Goal: Task Accomplishment & Management: Complete application form

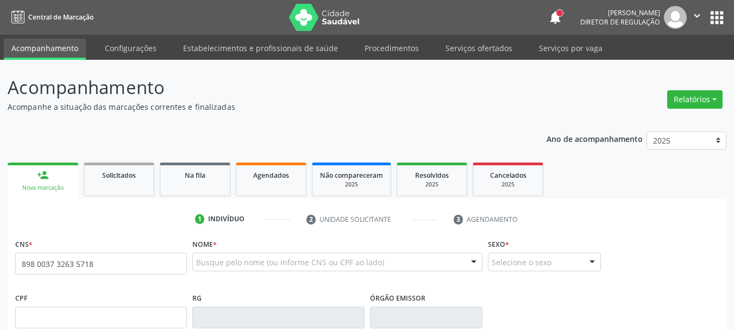
type input "898 0037 3263 5718"
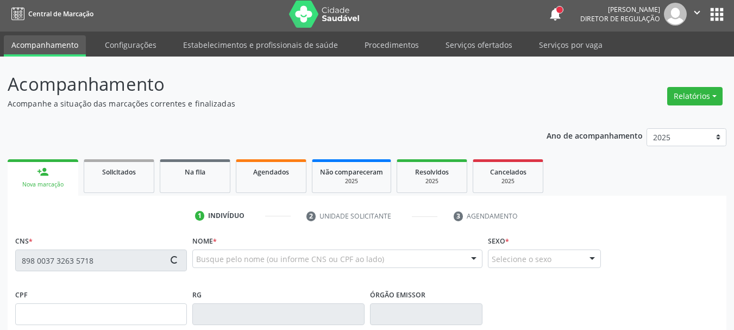
type input "17/08/1956"
type input "Maria Lopes da Silva"
type input "(87) 99999-9999"
type input "1107"
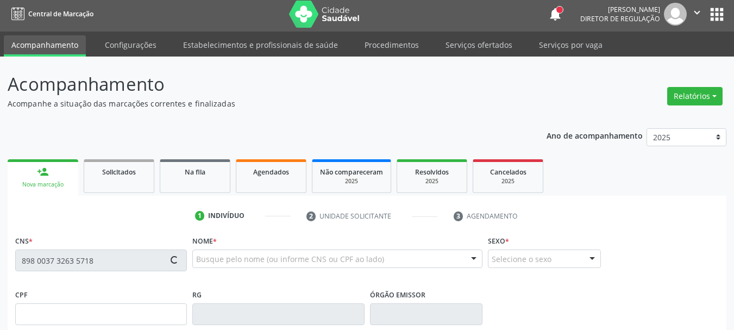
type input "014.144.634-05"
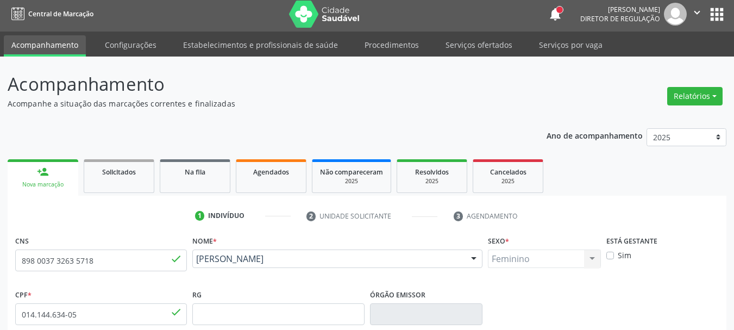
scroll to position [54, 0]
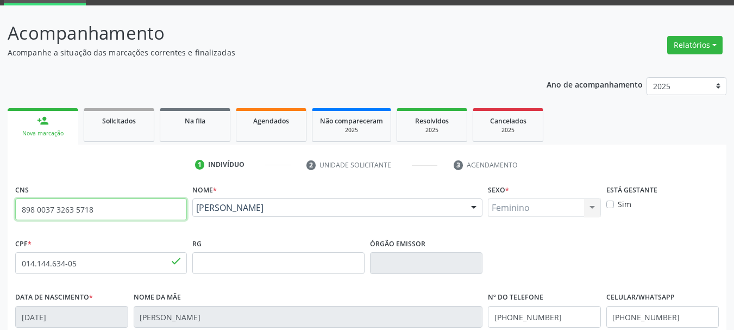
drag, startPoint x: 105, startPoint y: 211, endPoint x: 0, endPoint y: 214, distance: 104.9
click at [0, 214] on div "Acompanhamento Acompanhe a situação das marcações correntes e finalizadas Relat…" at bounding box center [367, 269] width 734 height 529
drag, startPoint x: 64, startPoint y: 214, endPoint x: 71, endPoint y: 218, distance: 8.8
click at [233, 122] on ul "person_add Nova marcação Solicitados Na fila Agendados Não compareceram 2025 Re…" at bounding box center [367, 124] width 719 height 39
click at [245, 124] on div "Agendados" at bounding box center [271, 120] width 54 height 11
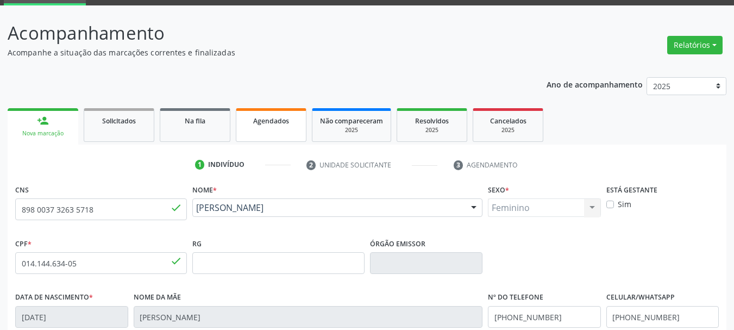
scroll to position [29, 0]
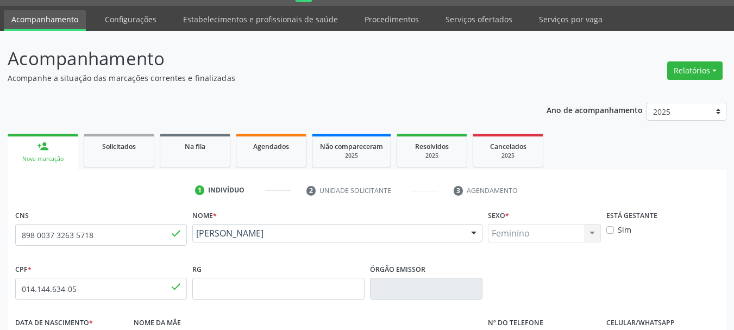
select select "8"
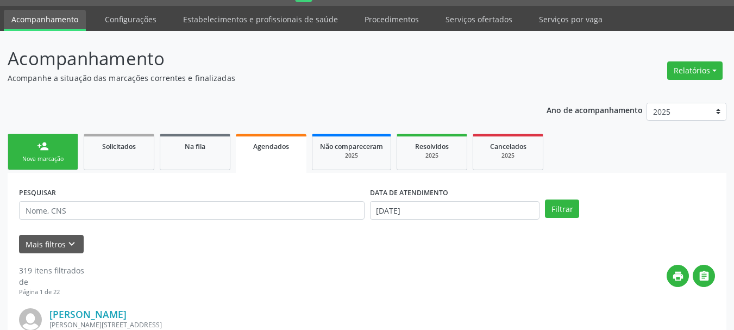
scroll to position [54, 0]
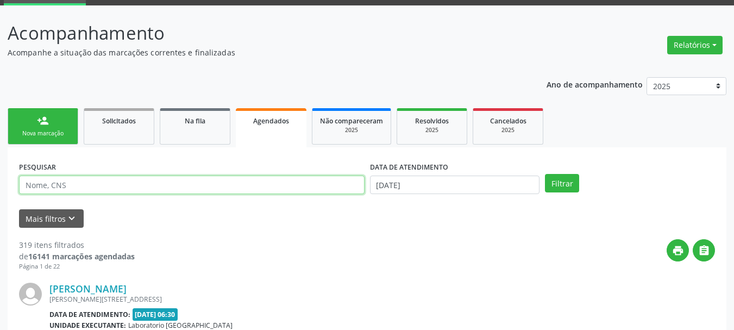
paste input "898 0037 3263 5718"
type input "898 0037 3263 5718"
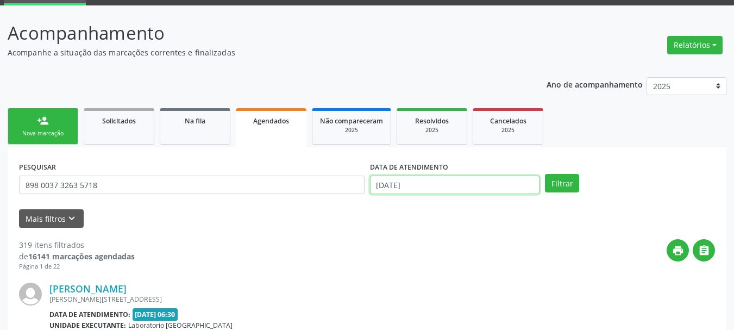
click at [395, 186] on input "01/09/2025" at bounding box center [455, 185] width 170 height 18
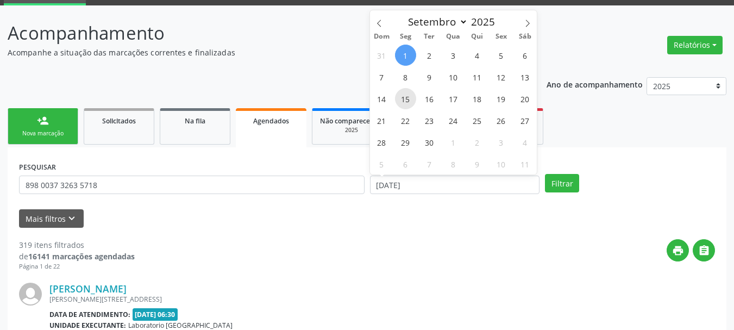
click at [408, 96] on span "15" at bounding box center [405, 98] width 21 height 21
type input "15/09/2025"
click at [410, 96] on span "15" at bounding box center [405, 98] width 21 height 21
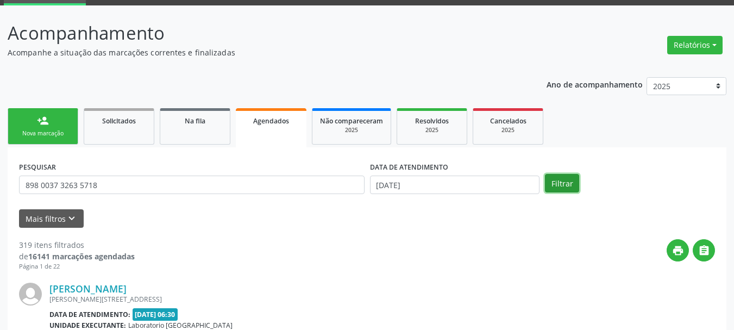
click at [560, 181] on button "Filtrar" at bounding box center [562, 183] width 34 height 18
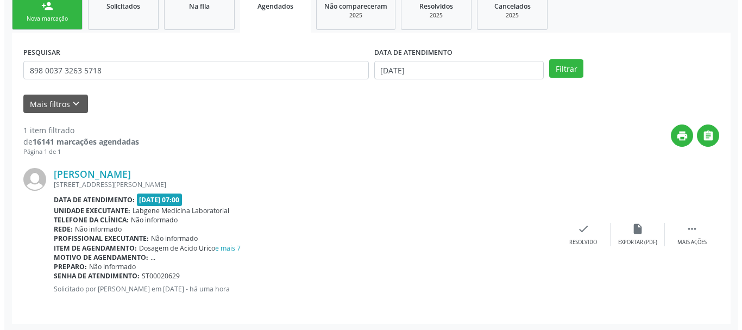
scroll to position [171, 0]
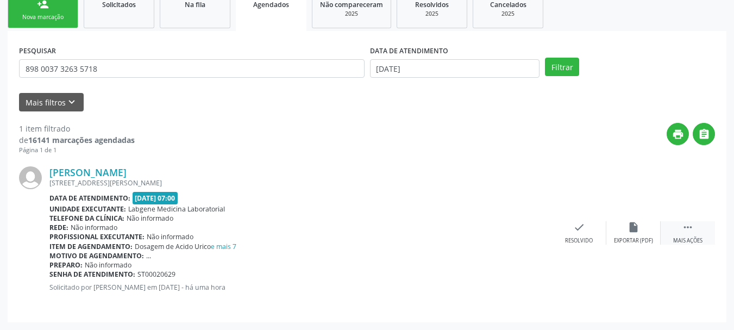
click at [691, 229] on icon "" at bounding box center [688, 227] width 12 height 12
click at [521, 233] on icon "cancel" at bounding box center [525, 227] width 12 height 12
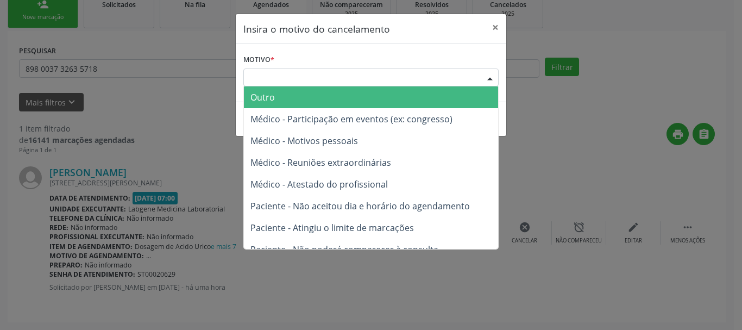
drag, startPoint x: 318, startPoint y: 83, endPoint x: 305, endPoint y: 98, distance: 20.1
click at [317, 83] on div "Escolha o motivo" at bounding box center [370, 77] width 255 height 18
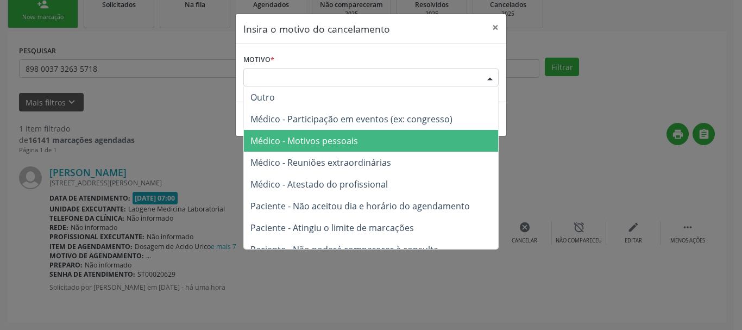
click at [314, 140] on span "Médico - Motivos pessoais" at bounding box center [304, 141] width 108 height 12
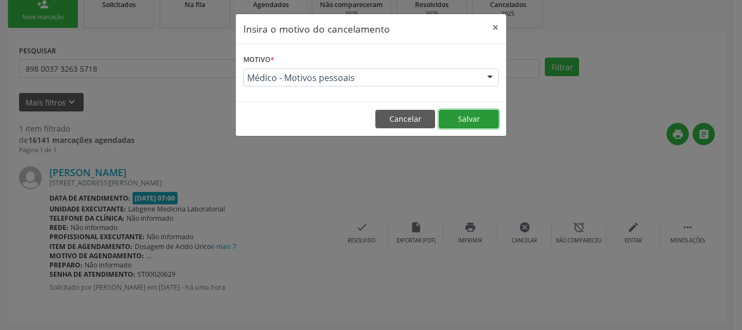
drag, startPoint x: 473, startPoint y: 115, endPoint x: 468, endPoint y: 117, distance: 6.1
click at [474, 115] on button "Salvar" at bounding box center [469, 119] width 60 height 18
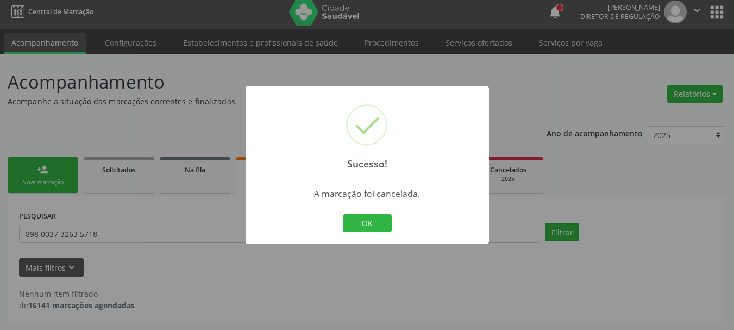
scroll to position [5, 0]
click at [369, 223] on button "OK" at bounding box center [367, 223] width 49 height 18
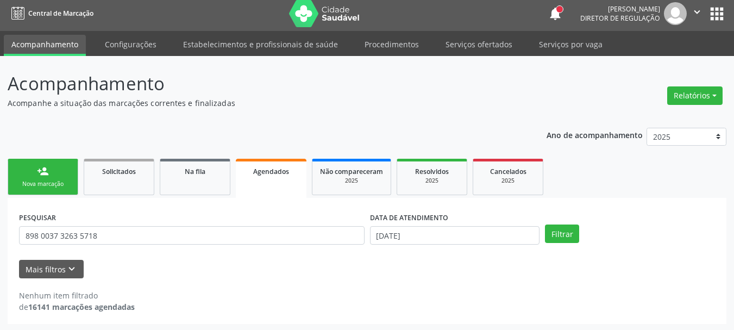
scroll to position [0, 0]
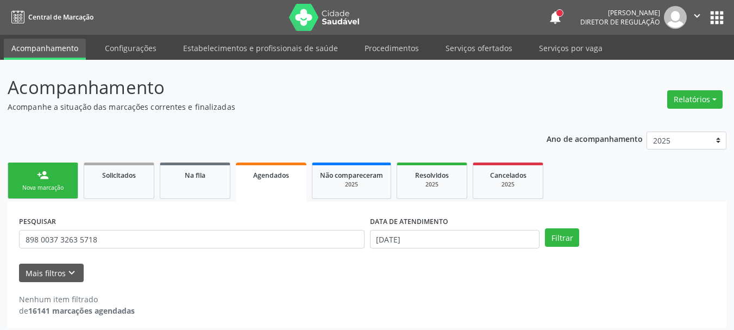
click at [704, 11] on button "" at bounding box center [697, 17] width 21 height 23
click at [544, 105] on header "Acompanhamento Acompanhe a situação das marcações correntes e finalizadas Relat…" at bounding box center [367, 93] width 719 height 39
click at [722, 18] on button "apps" at bounding box center [716, 17] width 19 height 19
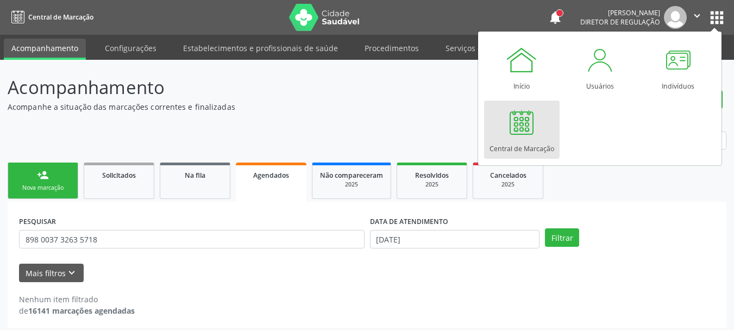
click at [527, 124] on div at bounding box center [521, 122] width 33 height 33
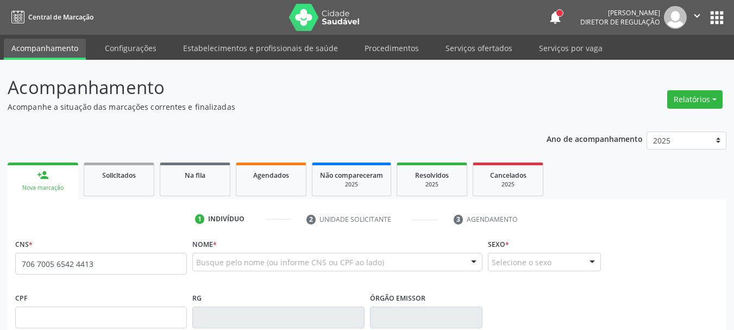
type input "706 7005 6542 4413"
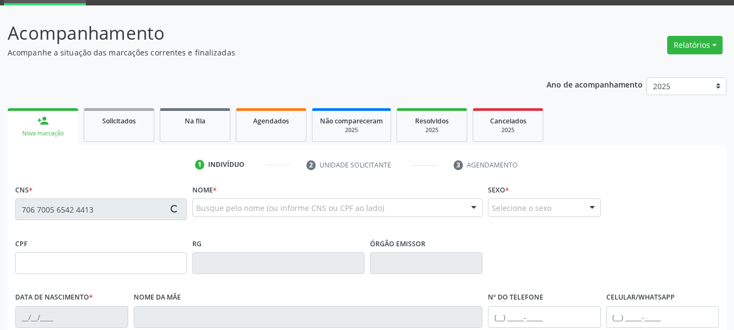
type input "973.074.408-49"
type input "12/04/1955"
type input "Gaudencia Bezerra da Silva"
type input "(87) 99619-6533"
type input "757"
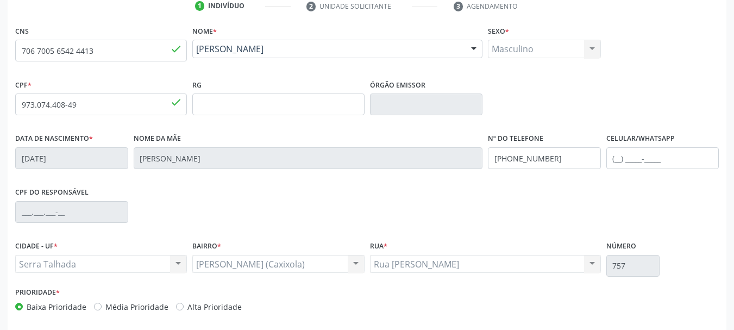
scroll to position [217, 0]
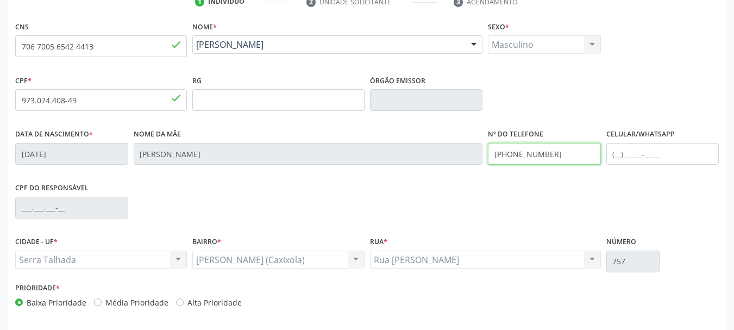
click at [444, 155] on div "Data de nascimento * 12/04/1955 Nome da mãe Gaudencia Bezerra da Silva Nº do Te…" at bounding box center [366, 153] width 709 height 54
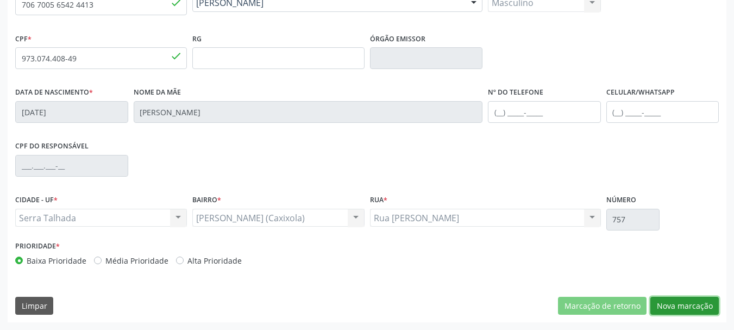
click at [690, 302] on button "Nova marcação" at bounding box center [684, 306] width 68 height 18
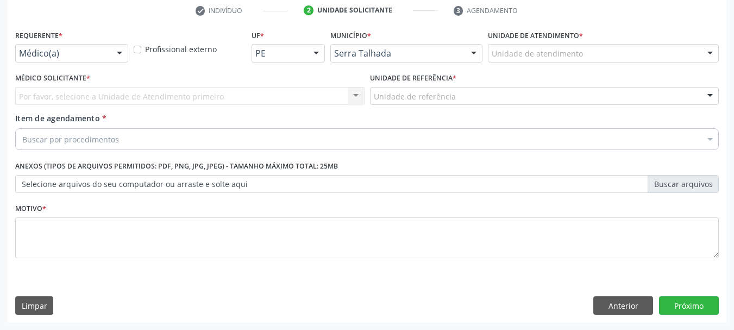
click at [102, 60] on div "Médico(a)" at bounding box center [71, 53] width 113 height 18
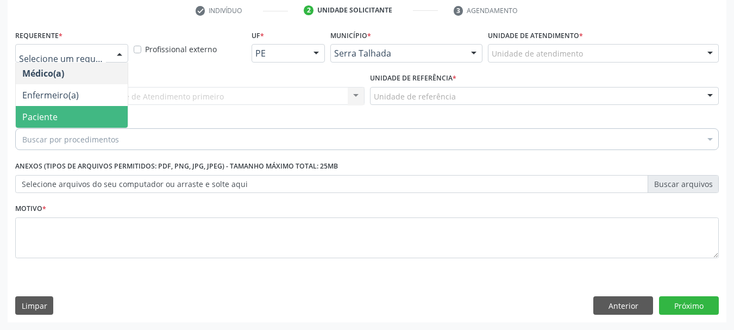
click at [82, 110] on span "Paciente" at bounding box center [72, 117] width 112 height 22
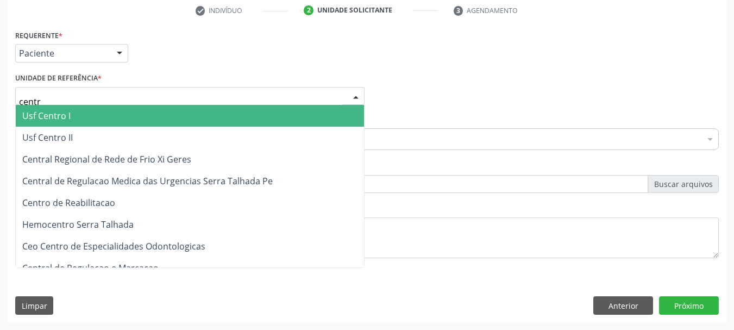
type input "centro"
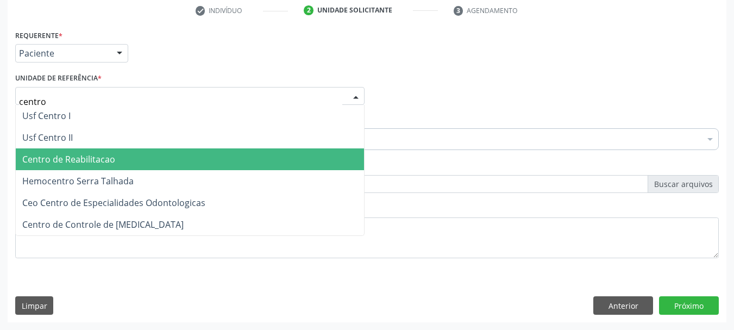
click at [77, 163] on span "Centro de Reabilitacao" at bounding box center [68, 159] width 93 height 12
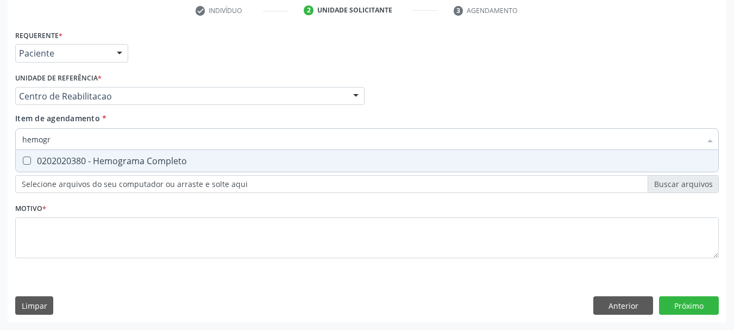
type input "hemogra"
click at [42, 169] on span "0202020380 - Hemograma Completo" at bounding box center [367, 161] width 703 height 22
checkbox Completo "true"
type input "hemog"
checkbox Completo "false"
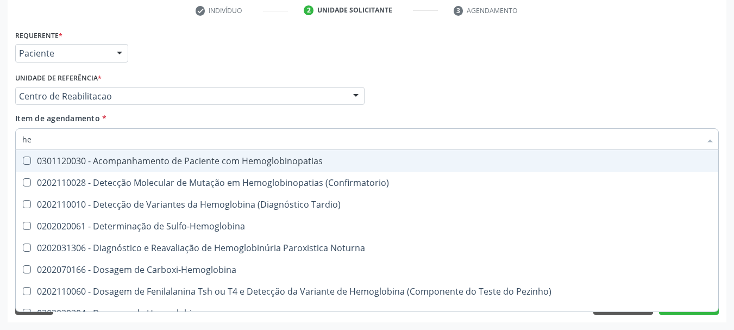
type input "h"
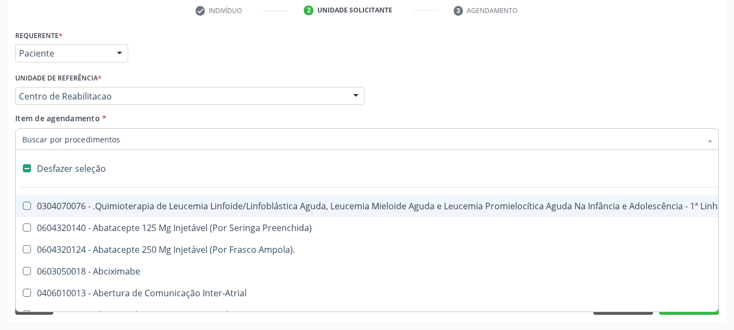
checkbox Capsula\) "false"
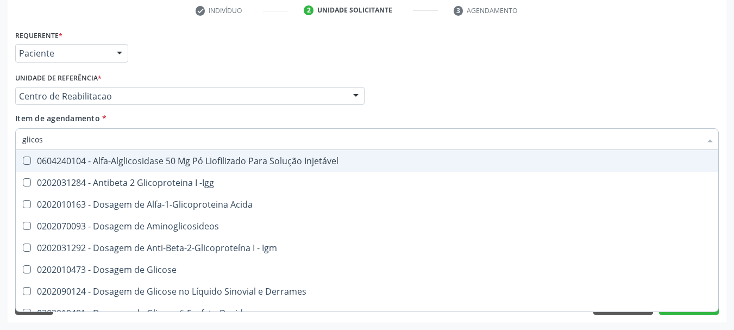
type input "glicose"
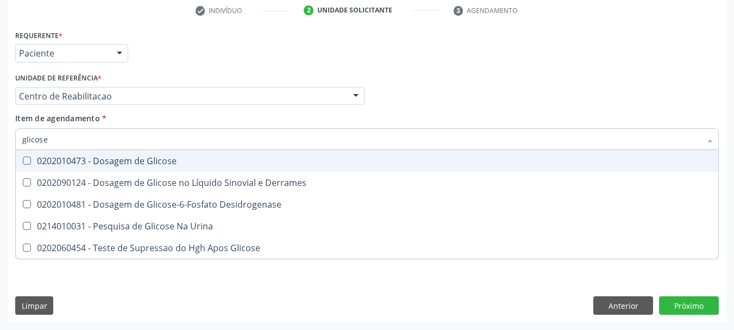
click at [54, 156] on div "0202010473 - Dosagem de Glicose" at bounding box center [367, 160] width 690 height 9
checkbox Glicose "true"
type input "glicos"
checkbox Glicose "false"
checkbox Desidrogenase "true"
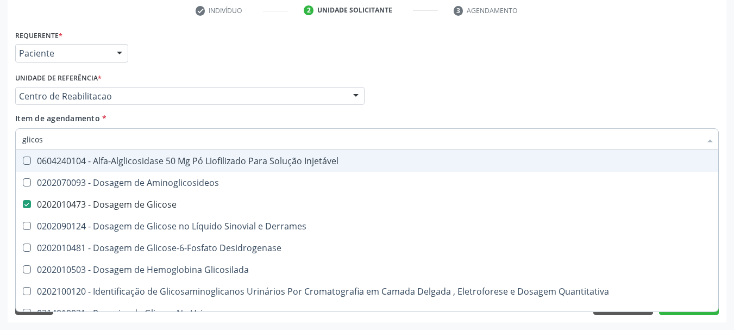
type input "glico"
checkbox Glicose "false"
checkbox Glicosilada "true"
type input "glic"
checkbox Glicosilada "false"
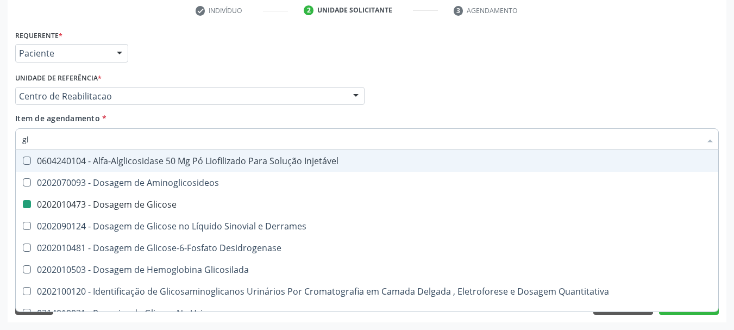
type input "g"
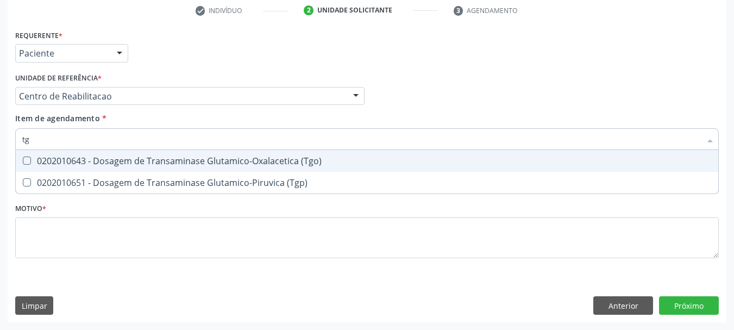
type input "tgo"
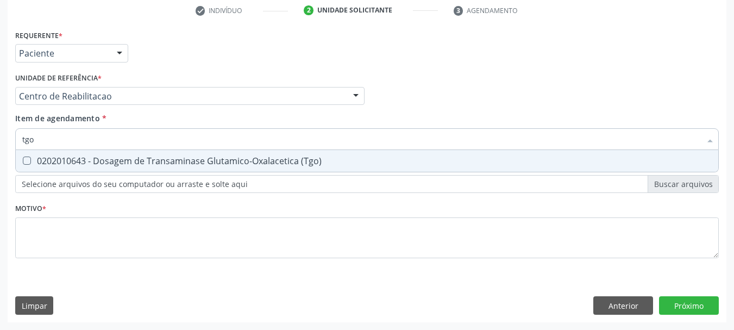
click at [58, 152] on span "0202010643 - Dosagem de Transaminase Glutamico-Oxalacetica (Tgo)" at bounding box center [367, 161] width 703 height 22
checkbox \(Tgo\) "true"
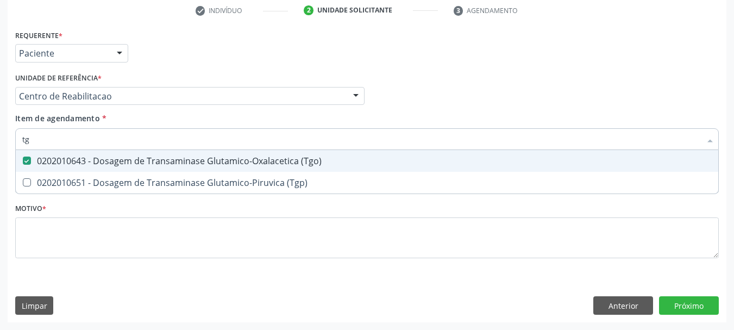
type input "tgp"
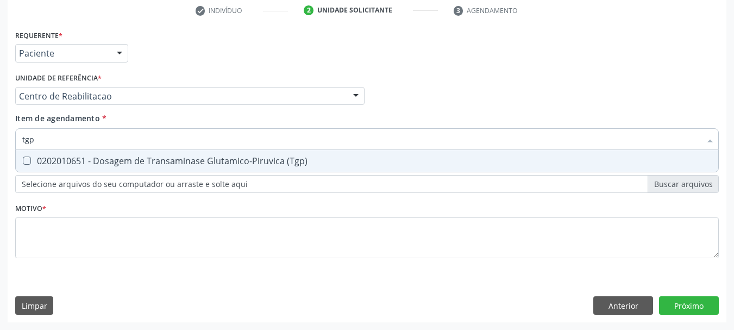
click at [58, 152] on span "0202010651 - Dosagem de Transaminase Glutamico-Piruvica (Tgp)" at bounding box center [367, 161] width 703 height 22
checkbox \(Tgp\) "true"
type input "t"
checkbox \(Tgp\) "false"
type input "acido uri"
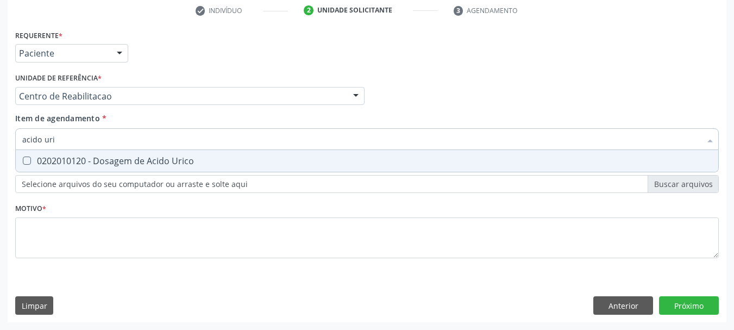
drag, startPoint x: 107, startPoint y: 167, endPoint x: 107, endPoint y: 175, distance: 8.2
click at [105, 173] on div "Requerente * Paciente Médico(a) Enfermeiro(a) Paciente Nenhum resultado encontr…" at bounding box center [367, 150] width 704 height 246
click at [90, 157] on div "0202010120 - Dosagem de Acido Urico" at bounding box center [367, 160] width 690 height 9
checkbox Urico "true"
type input "acido"
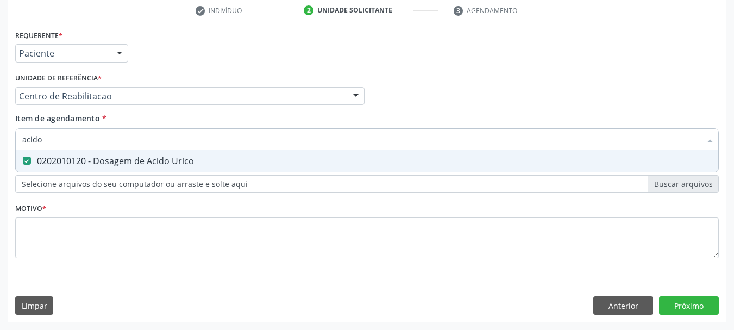
checkbox Urico "false"
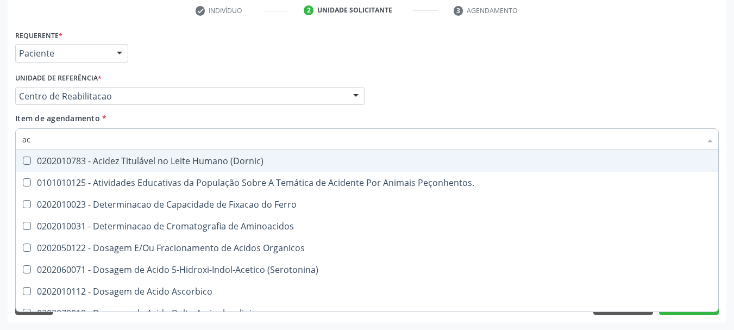
type input "a"
checkbox Urico "false"
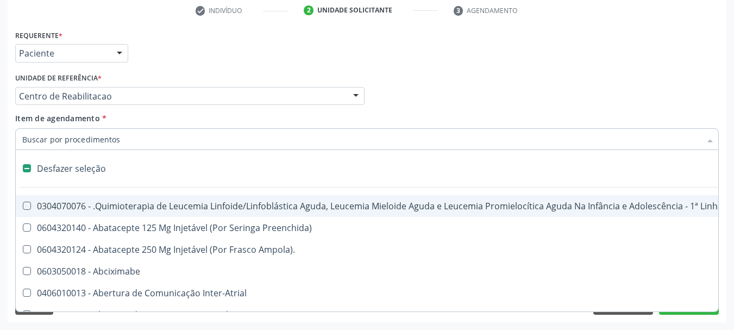
type input "u"
checkbox Cistorrafia "true"
checkbox Leprae "true"
checkbox Laboratorial "true"
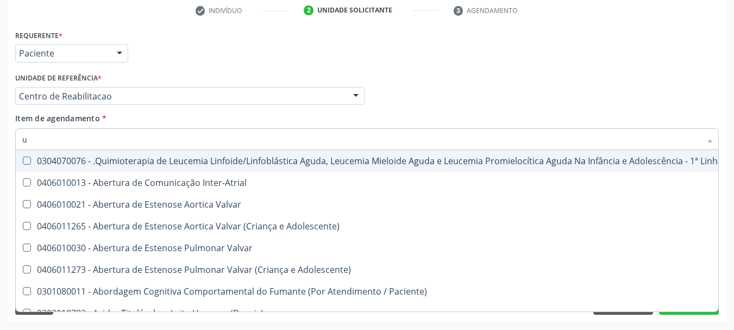
type input "ur"
checkbox B "true"
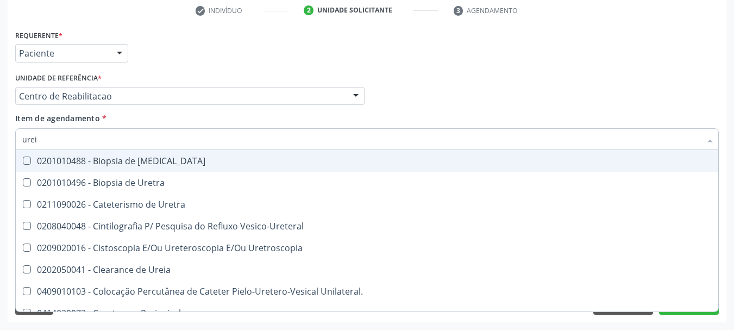
type input "ureia"
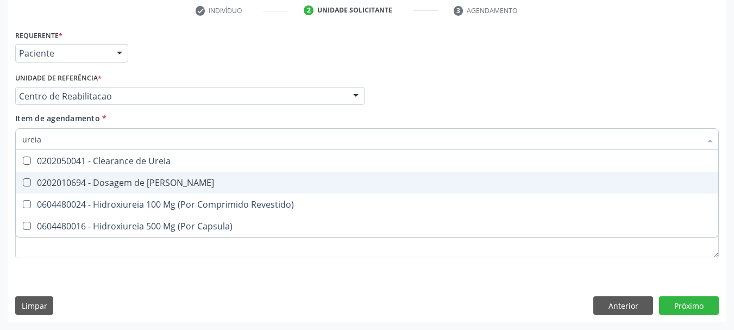
click at [89, 178] on div "0202010694 - Dosagem de [PERSON_NAME]" at bounding box center [367, 182] width 690 height 9
checkbox Ureia "true"
type input "ure"
checkbox Ureia "false"
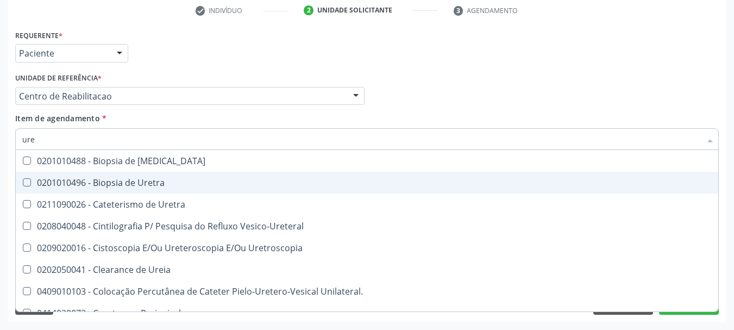
type input "ur"
checkbox Ureia "false"
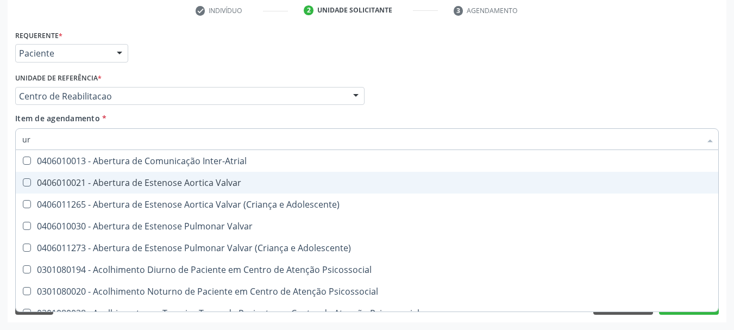
type input "u"
checkbox Urico "false"
checkbox Ureia "false"
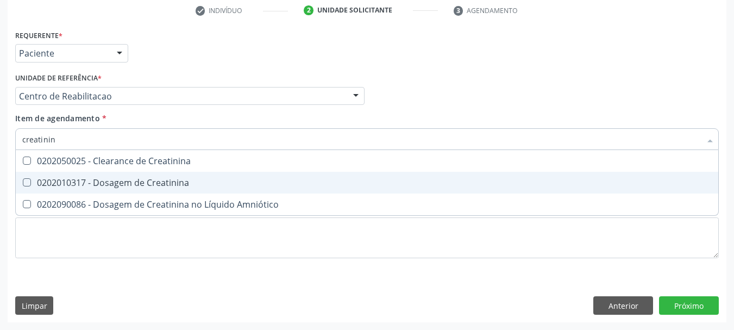
type input "creatinina"
click at [89, 178] on div "0202010317 - Dosagem de Creatinina" at bounding box center [367, 182] width 690 height 9
checkbox Creatinina "true"
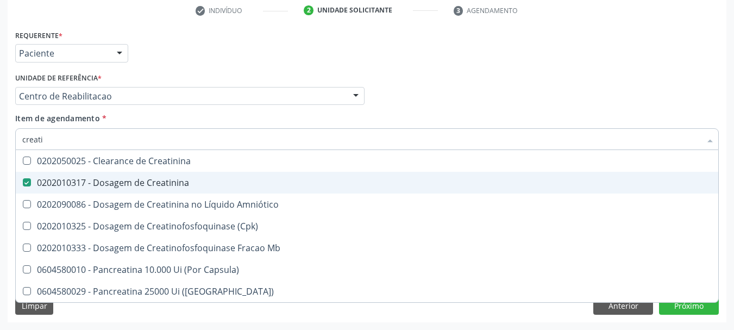
type input "creat"
checkbox Creatinina "false"
checkbox \(Cpk\) "true"
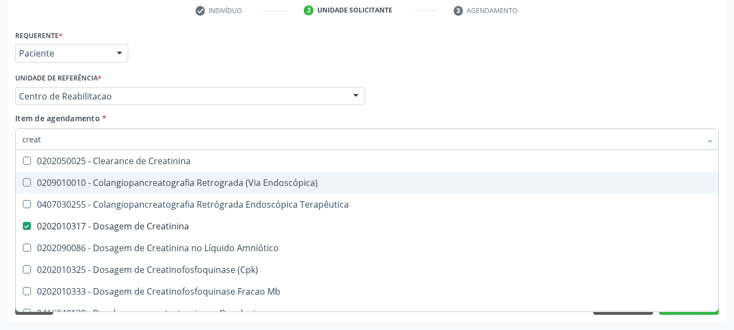
type input "crea"
checkbox Creatinina "false"
checkbox Mb "true"
type input "cre"
checkbox Mb "false"
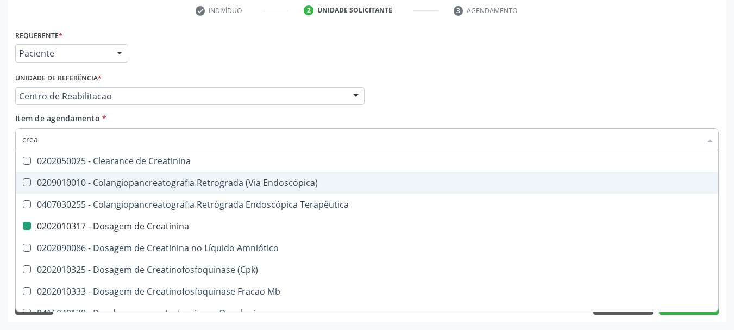
checkbox Oncologia "true"
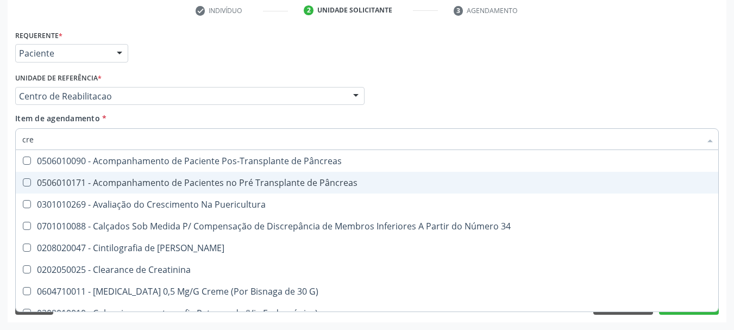
type input "cr"
checkbox Creatinina "false"
type input "c"
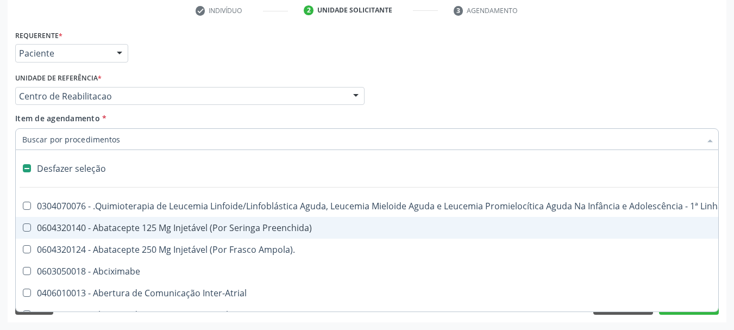
type input "u"
checkbox Cistorrafia "true"
checkbox Leprae "true"
checkbox Laboratorial "true"
checkbox Hpv "true"
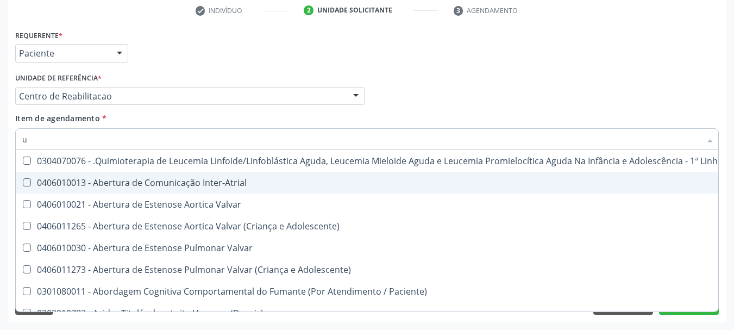
type input "ur"
checkbox B "true"
checkbox Coagulação\ "true"
type input "uri"
checkbox Aparentado "true"
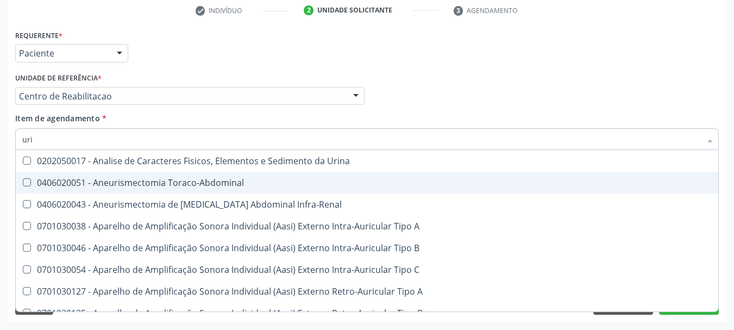
type input "urin"
checkbox Urico "false"
type input "urina"
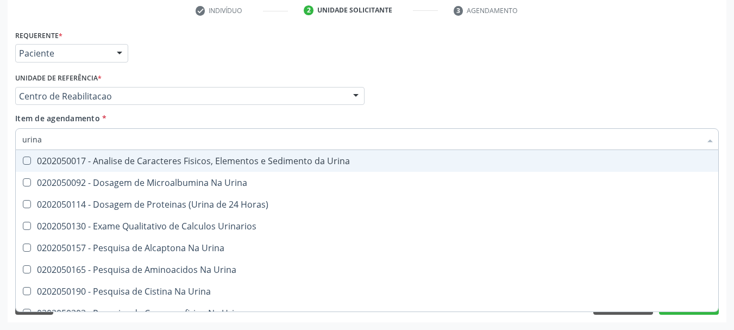
click at [97, 164] on div "0202050017 - Analise de Caracteres Fisicos, Elementos e Sedimento da Urina" at bounding box center [367, 160] width 690 height 9
checkbox Urina "true"
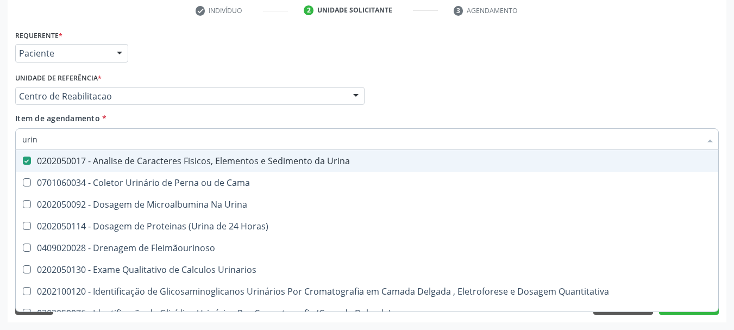
type input "uri"
checkbox Eletroforese\) "true"
type input "ur"
checkbox Urina "false"
checkbox Urina "true"
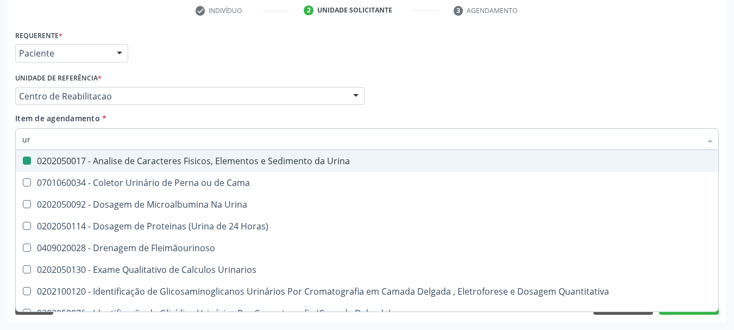
checkbox Eletroforese\) "false"
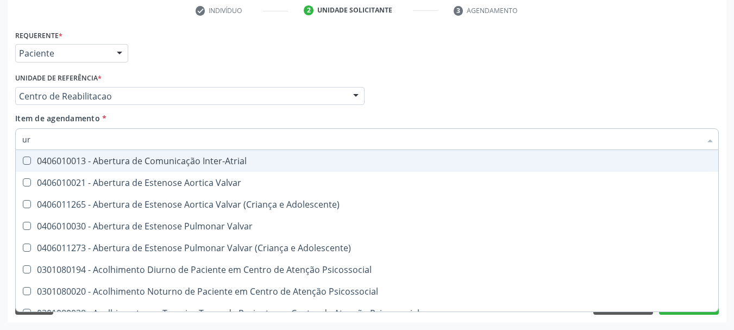
type input "u"
checkbox Urina "false"
checkbox Alimentos "false"
checkbox Urico "false"
checkbox Ureia "false"
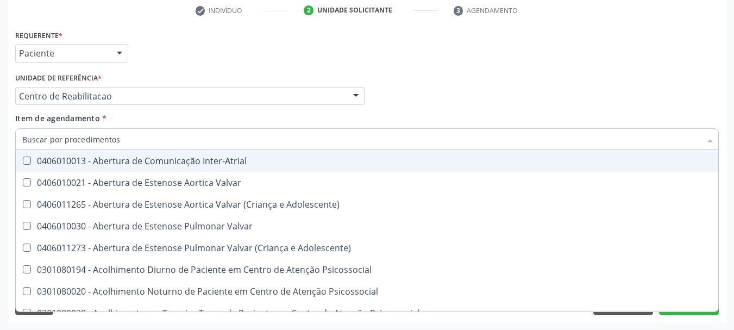
checkbox Segmento\) "true"
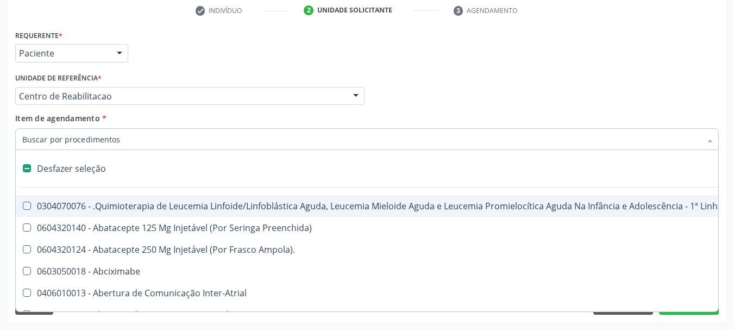
type input "b"
checkbox Urina "false"
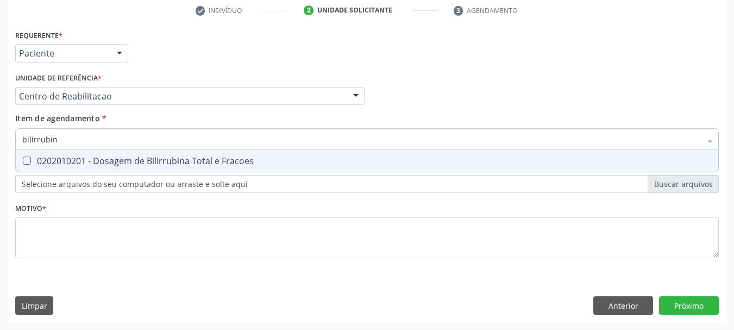
type input "bilirrubina"
click at [31, 160] on div "0202010201 - Dosagem de Bilirrubina Total e Fracoes" at bounding box center [367, 160] width 690 height 9
checkbox Fracoes "true"
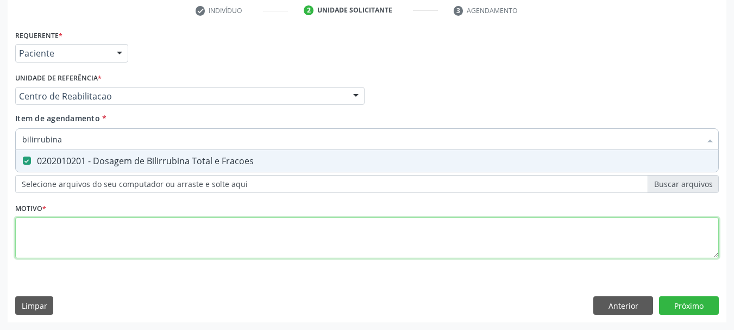
click at [115, 249] on div "Requerente * Paciente Médico(a) Enfermeiro(a) Paciente Nenhum resultado encontr…" at bounding box center [367, 150] width 704 height 246
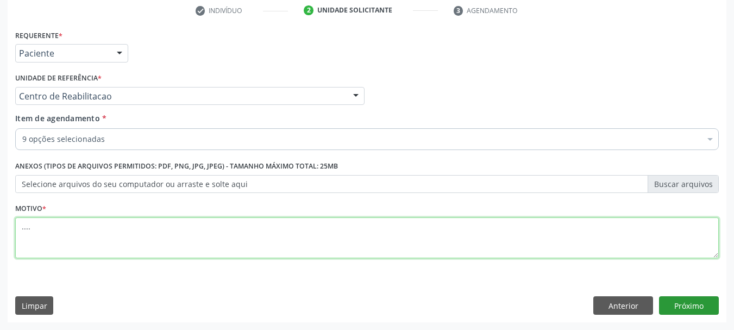
type textarea "...."
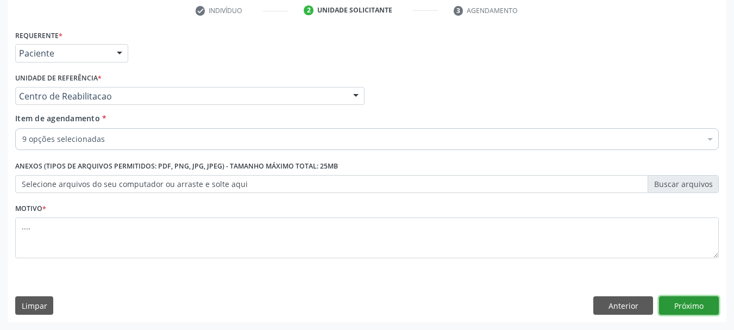
click at [705, 309] on button "Próximo" at bounding box center [689, 305] width 60 height 18
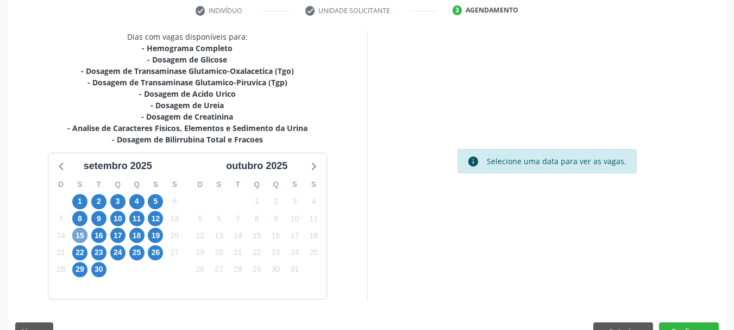
click at [84, 234] on span "15" at bounding box center [79, 235] width 15 height 15
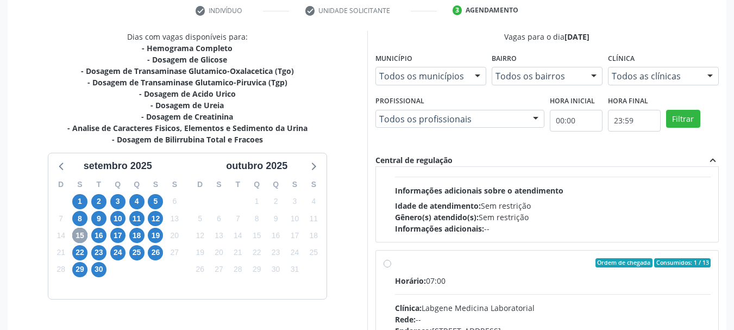
scroll to position [109, 0]
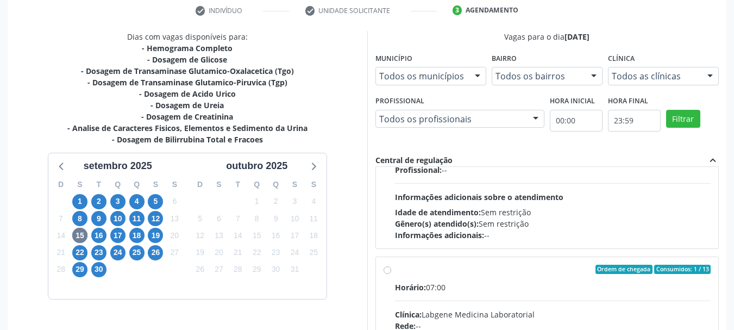
click at [388, 267] on input "Ordem de chegada Consumidos: 1 / 13 Horário: 07:00 Clínica: Labgene Medicina La…" at bounding box center [388, 270] width 8 height 10
radio input "true"
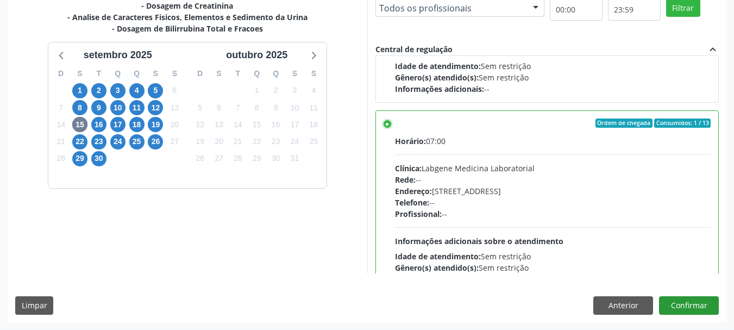
scroll to position [163, 0]
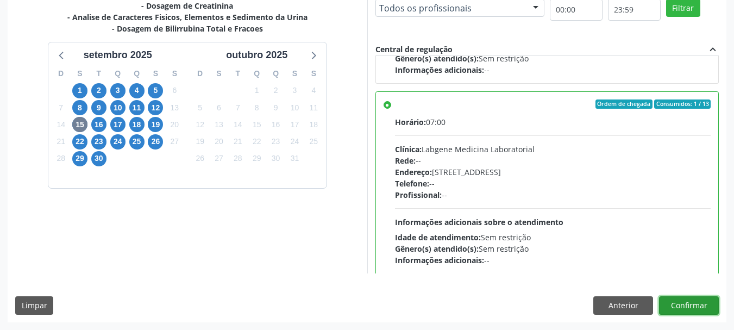
click at [697, 300] on button "Confirmar" at bounding box center [689, 305] width 60 height 18
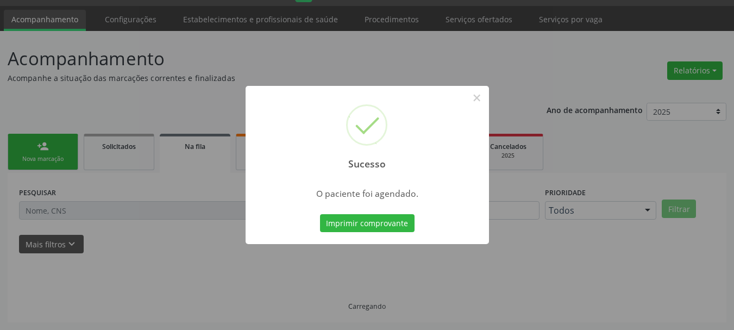
scroll to position [29, 0]
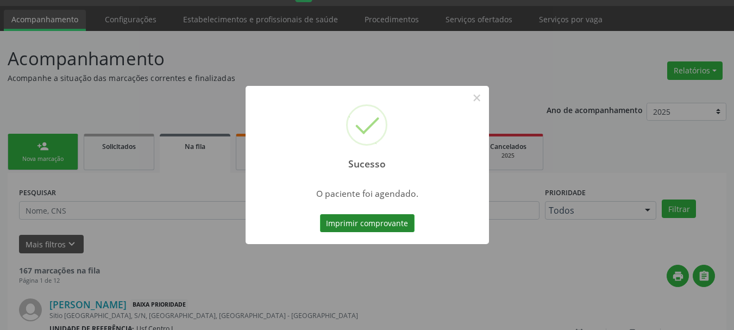
click at [359, 219] on button "Imprimir comprovante" at bounding box center [367, 223] width 95 height 18
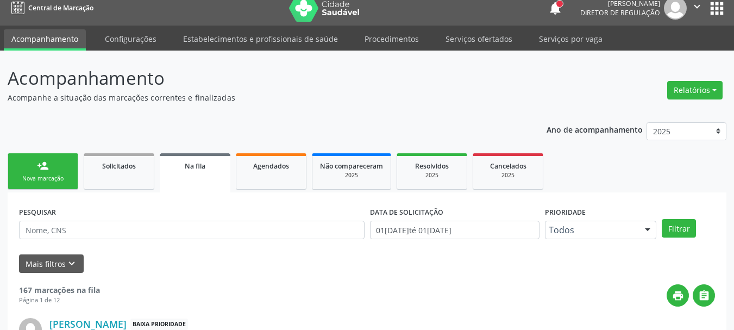
scroll to position [0, 0]
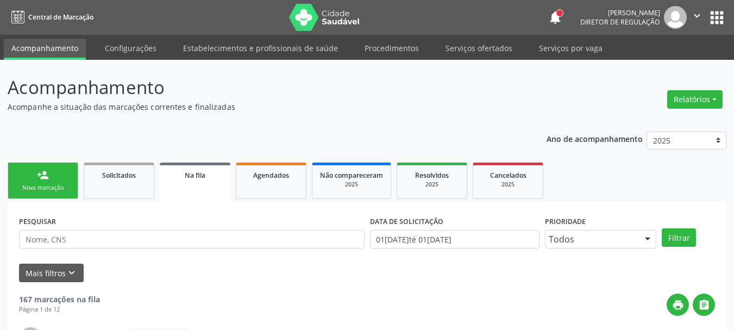
click at [713, 23] on button "apps" at bounding box center [716, 17] width 19 height 19
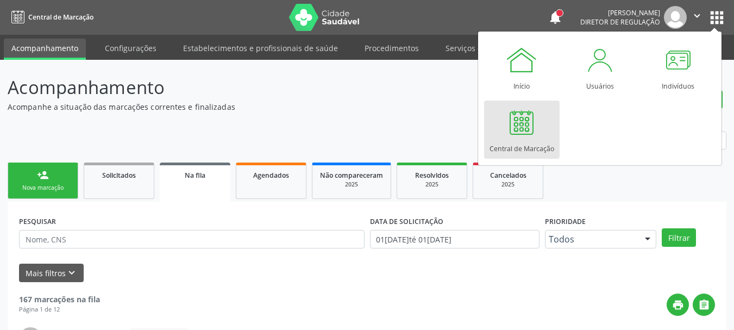
click at [529, 137] on div at bounding box center [521, 122] width 33 height 33
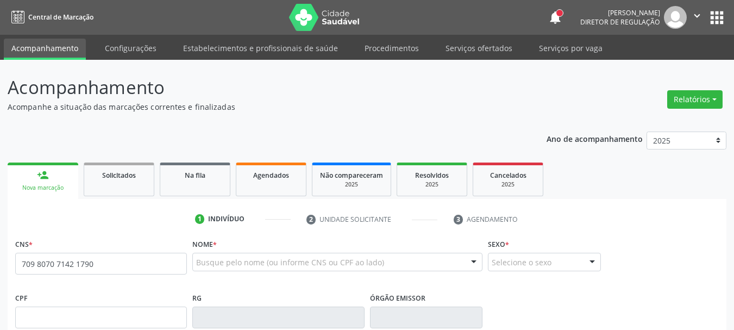
type input "709 8070 7142 1790"
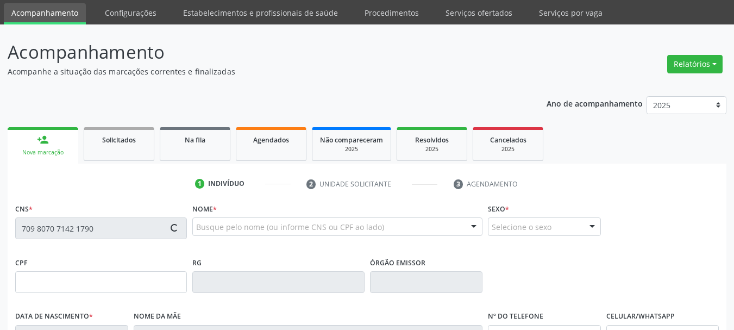
scroll to position [54, 0]
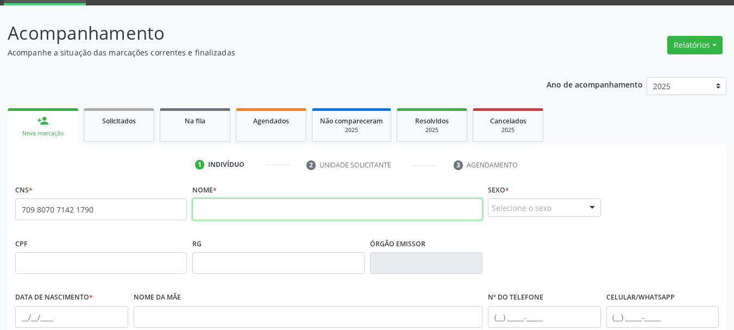
click at [322, 204] on input "text" at bounding box center [337, 209] width 290 height 22
type input "Antônio pereira freitas"
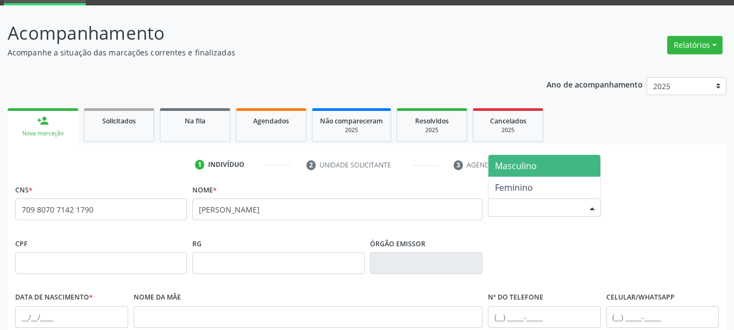
click at [543, 209] on div "Selecione o sexo" at bounding box center [544, 207] width 113 height 18
click at [548, 169] on span "Masculino" at bounding box center [544, 166] width 112 height 22
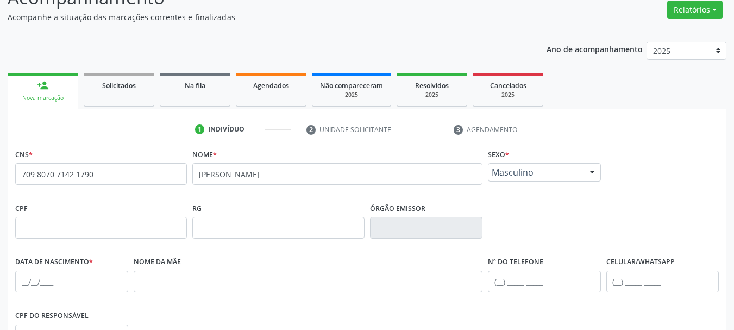
scroll to position [109, 0]
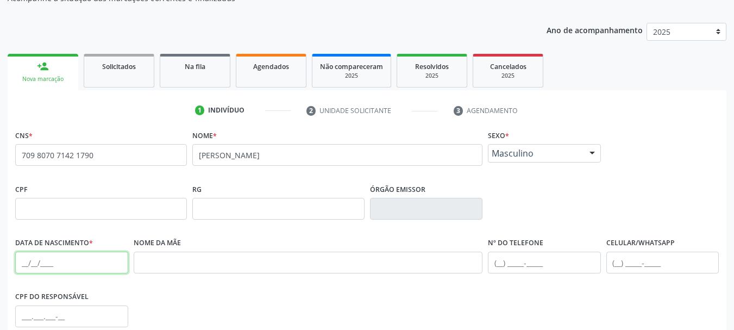
click at [26, 261] on input "text" at bounding box center [71, 263] width 113 height 22
type input "03/07/1972"
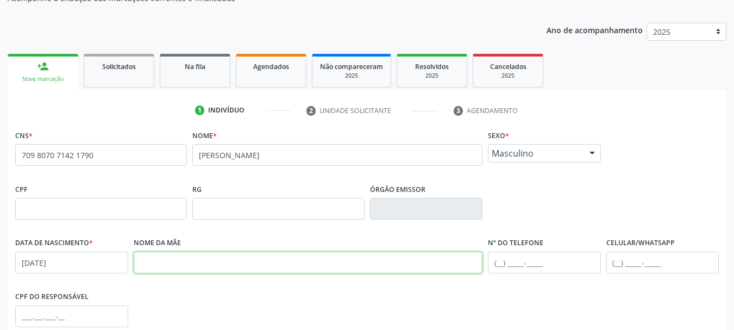
click at [208, 254] on input "text" at bounding box center [308, 263] width 349 height 22
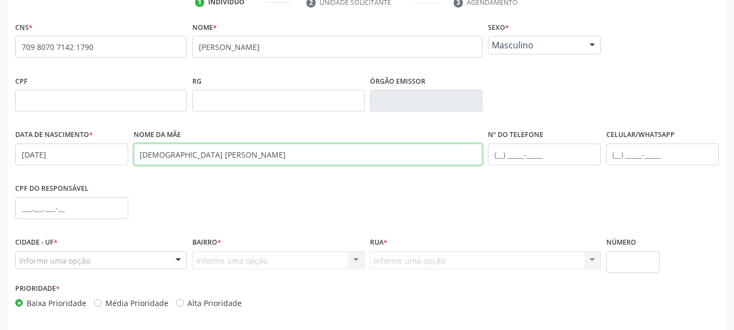
scroll to position [217, 0]
type input "Jesuina Maria de Freitas"
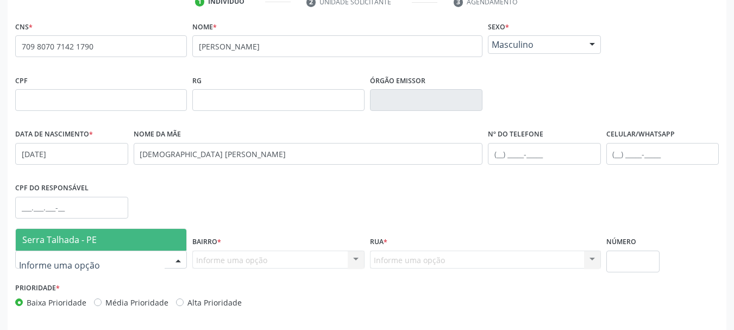
click at [89, 232] on span "Serra Talhada - PE" at bounding box center [101, 240] width 171 height 22
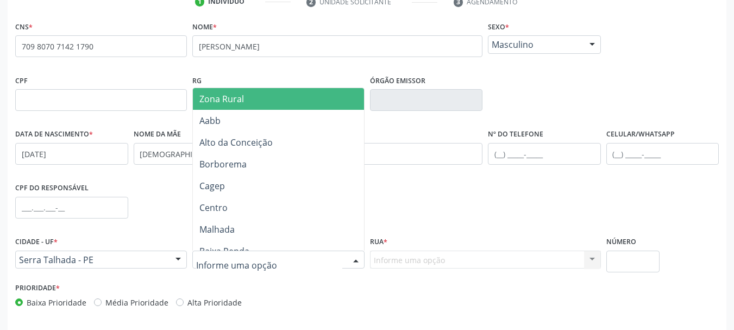
click at [235, 107] on span "Zona Rural" at bounding box center [280, 99] width 174 height 22
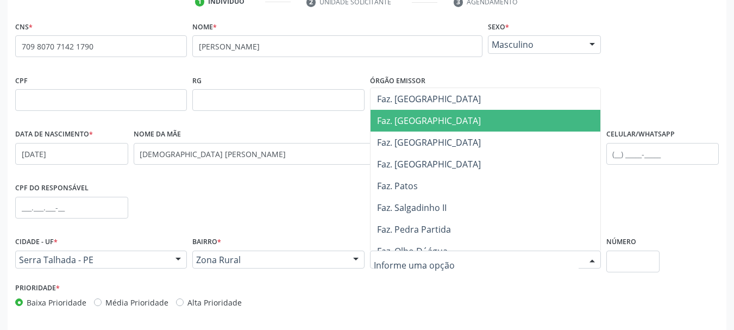
click at [425, 118] on span "Faz. [GEOGRAPHIC_DATA]" at bounding box center [488, 121] width 235 height 22
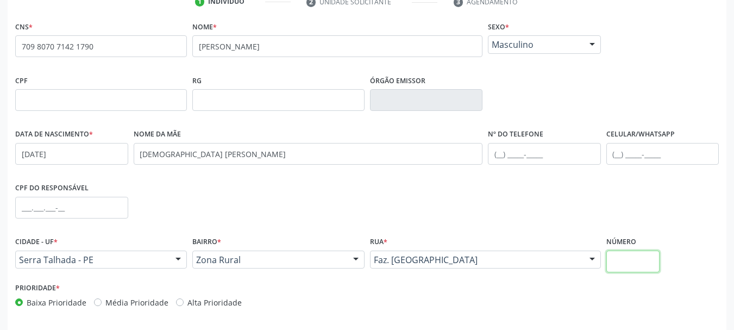
click at [622, 255] on input "text" at bounding box center [633, 261] width 54 height 22
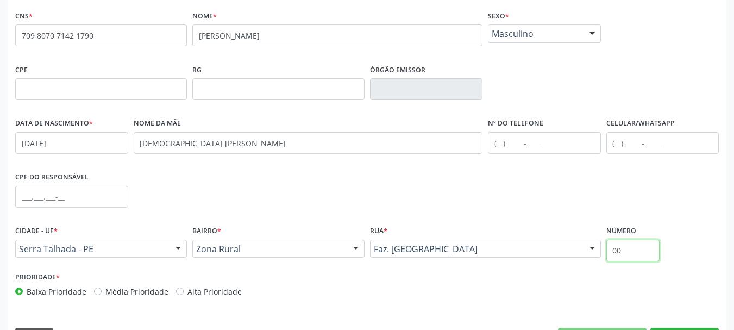
scroll to position [259, 0]
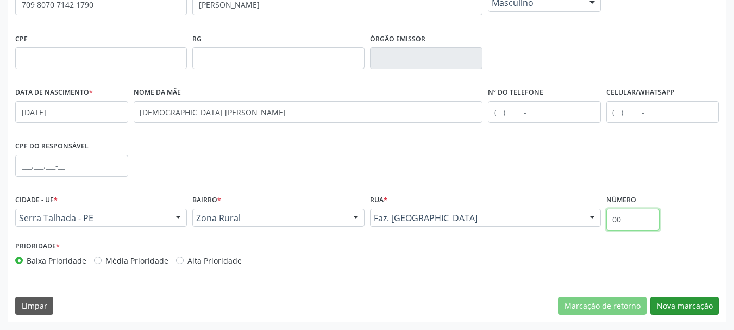
type input "00"
click at [673, 304] on button "Nova marcação" at bounding box center [684, 306] width 68 height 18
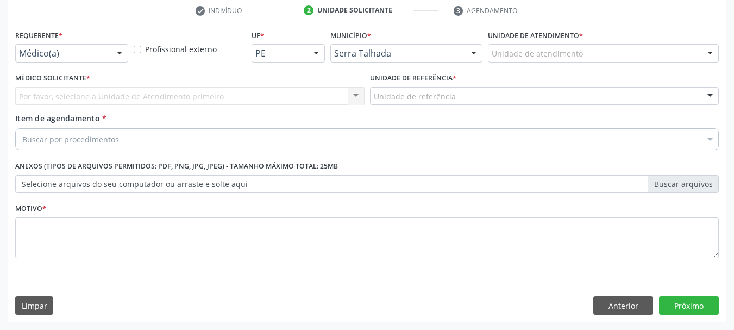
scroll to position [209, 0]
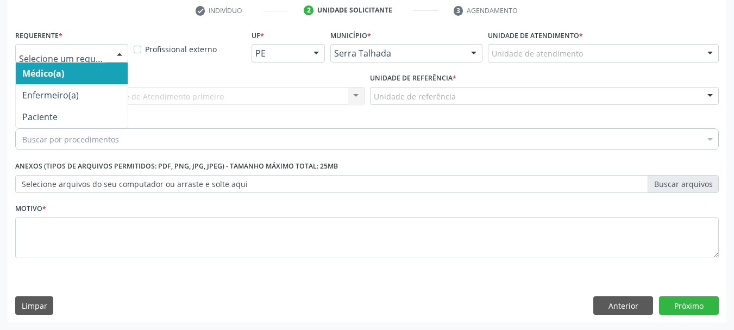
click at [107, 55] on div "Médico(a) Enfermeiro(a) Paciente Nenhum resultado encontrado para: " " Não há n…" at bounding box center [71, 53] width 113 height 18
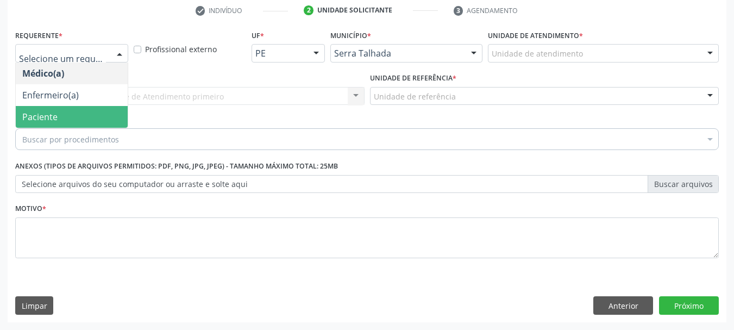
click at [67, 114] on span "Paciente" at bounding box center [72, 117] width 112 height 22
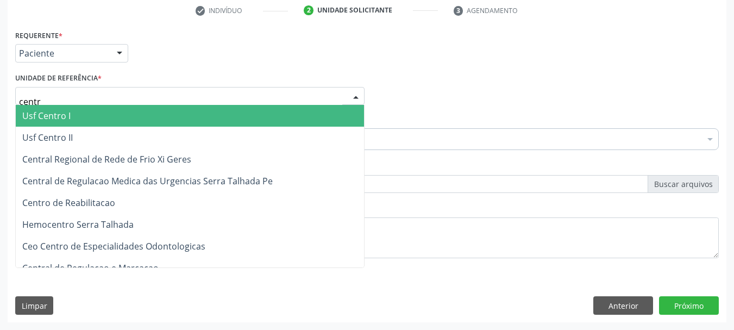
type input "centro"
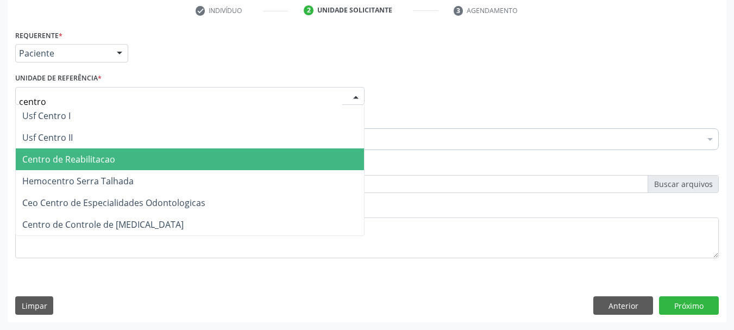
click at [73, 154] on span "Centro de Reabilitacao" at bounding box center [68, 159] width 93 height 12
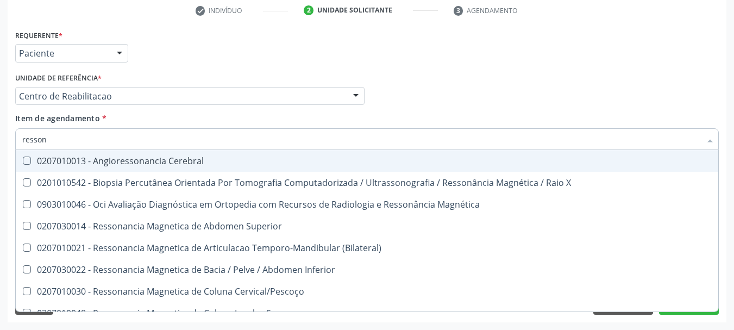
type input "ressona"
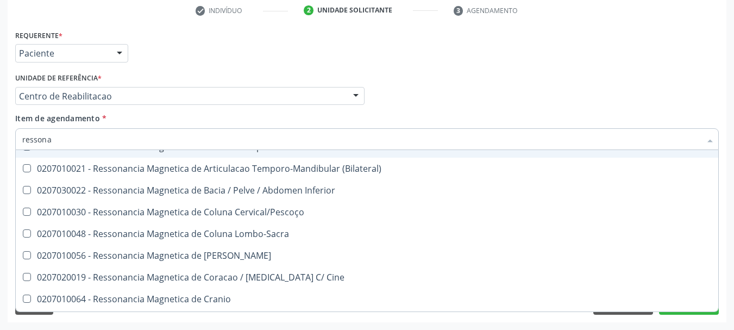
scroll to position [54, 0]
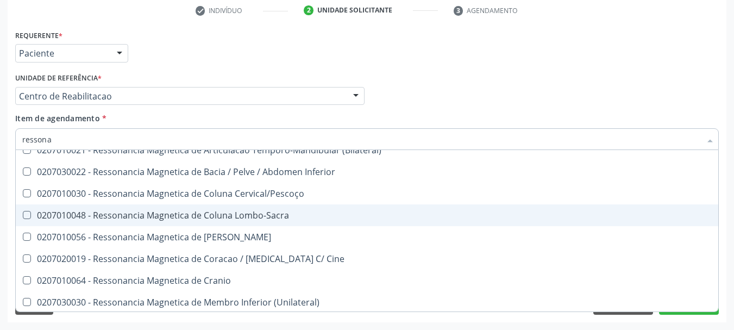
click at [223, 214] on div "0207010048 - Ressonancia Magnetica de Coluna Lombo-Sacra" at bounding box center [367, 215] width 690 height 9
checkbox Lombo-Sacra "true"
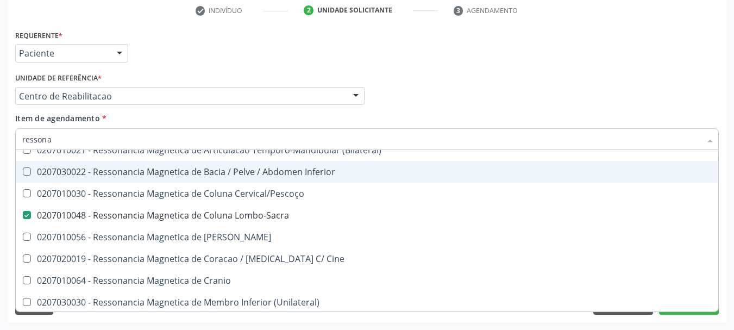
click at [400, 98] on div "Médico Solicitante Por favor, selecione a Unidade de Atendimento primeiro Nenhu…" at bounding box center [366, 91] width 709 height 42
checkbox Superior "true"
checkbox Lombo-Sacra "false"
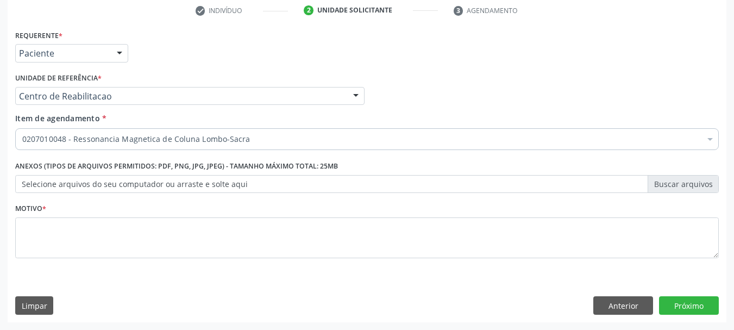
scroll to position [0, 0]
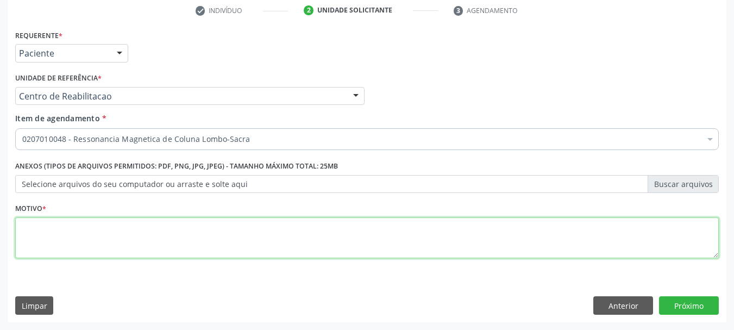
click at [131, 235] on textarea at bounding box center [367, 237] width 704 height 41
type textarea "..."
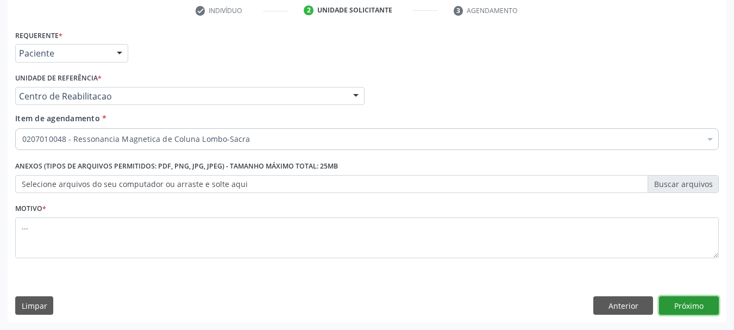
click at [703, 311] on button "Próximo" at bounding box center [689, 305] width 60 height 18
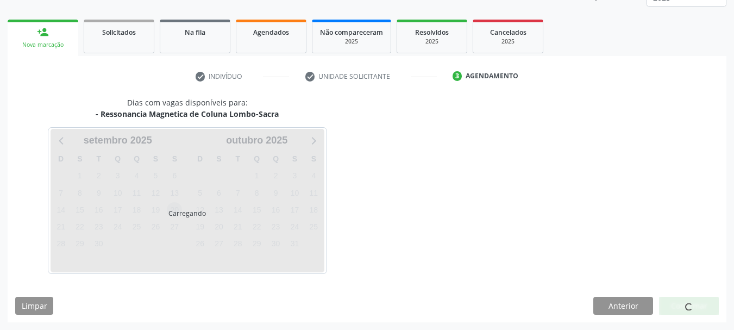
scroll to position [175, 0]
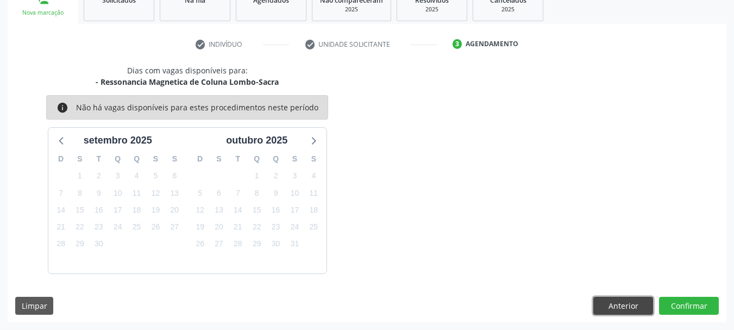
click at [607, 306] on button "Anterior" at bounding box center [623, 306] width 60 height 18
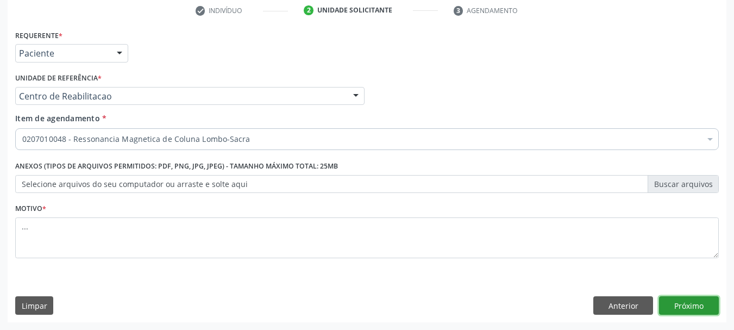
click at [676, 308] on button "Próximo" at bounding box center [689, 305] width 60 height 18
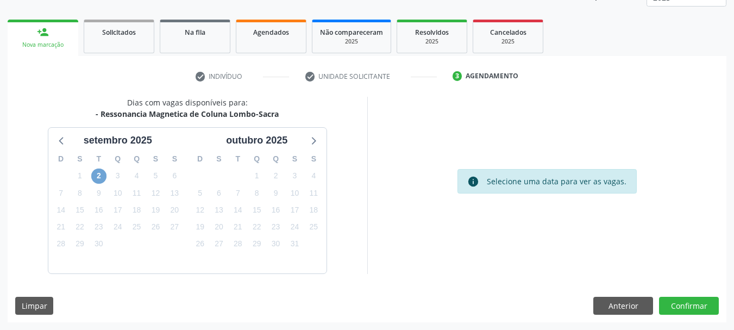
click at [101, 176] on span "2" at bounding box center [98, 175] width 15 height 15
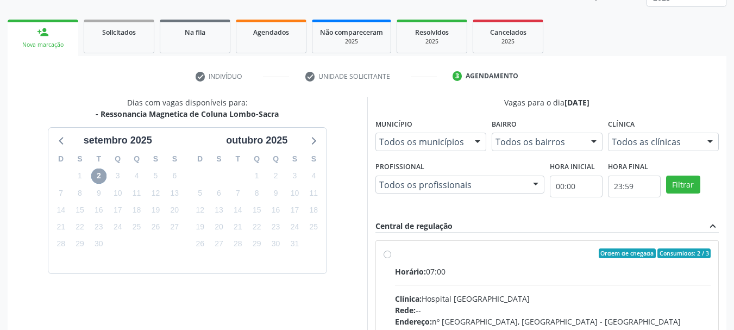
scroll to position [197, 0]
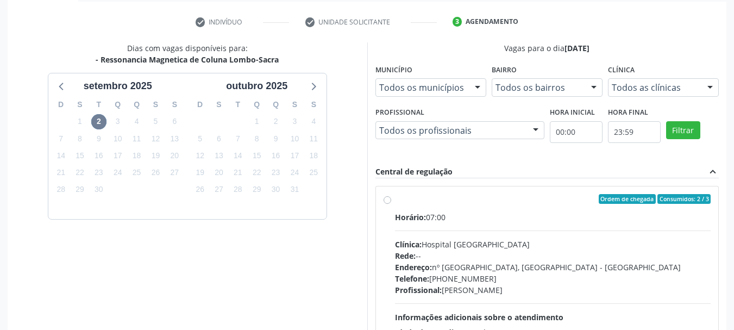
click at [395, 198] on label "Ordem de chegada Consumidos: 2 / 3 Horário: 07:00 Clínica: Hospital Santa Marta…" at bounding box center [553, 277] width 316 height 167
click at [389, 198] on input "Ordem de chegada Consumidos: 2 / 3 Horário: 07:00 Clínica: Hospital Santa Marta…" at bounding box center [388, 199] width 8 height 10
radio input "true"
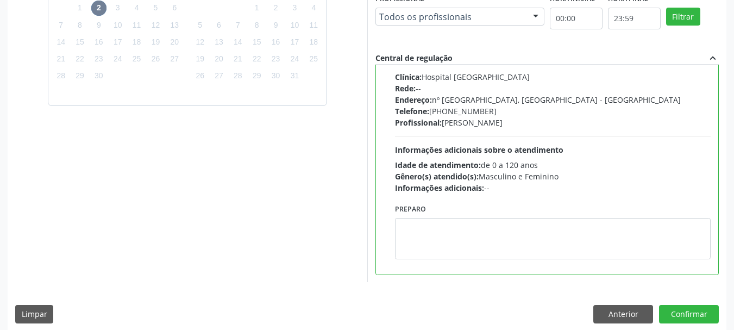
scroll to position [319, 0]
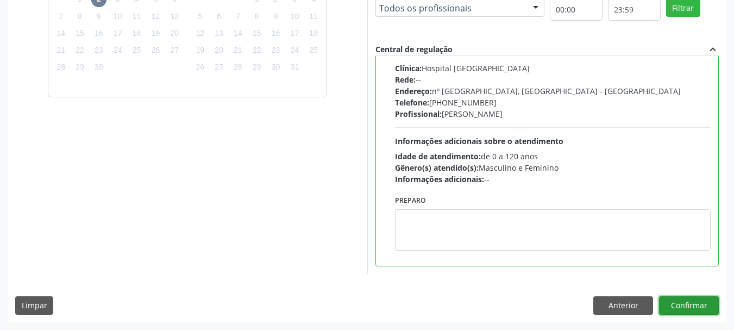
click at [688, 301] on button "Confirmar" at bounding box center [689, 305] width 60 height 18
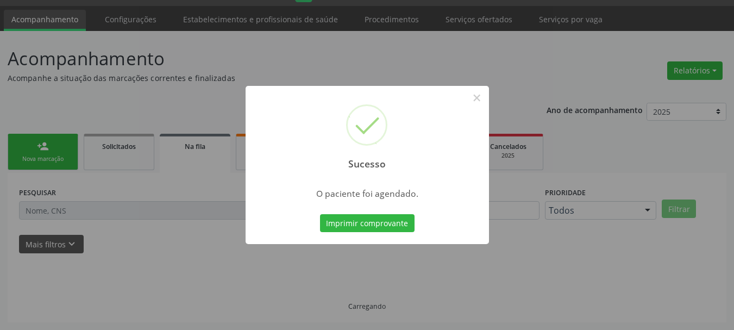
scroll to position [29, 0]
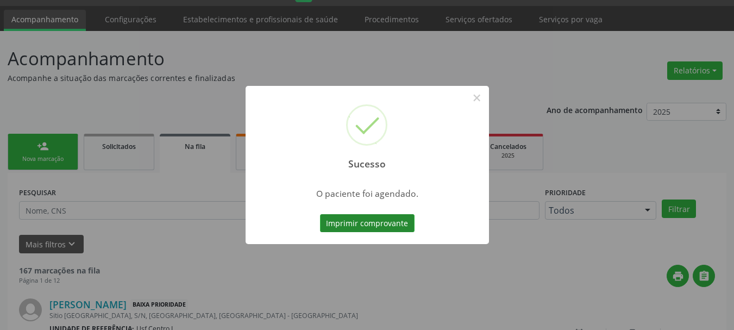
click at [365, 222] on button "Imprimir comprovante" at bounding box center [367, 223] width 95 height 18
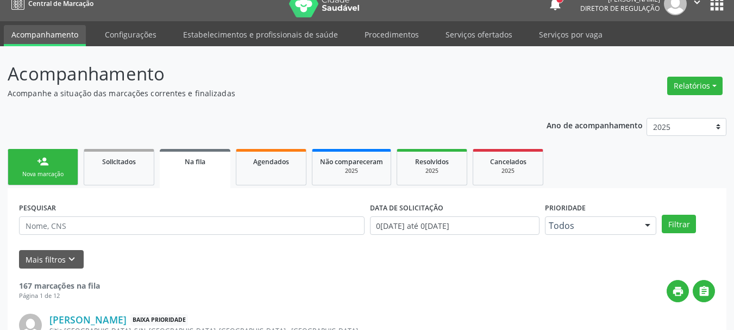
scroll to position [0, 0]
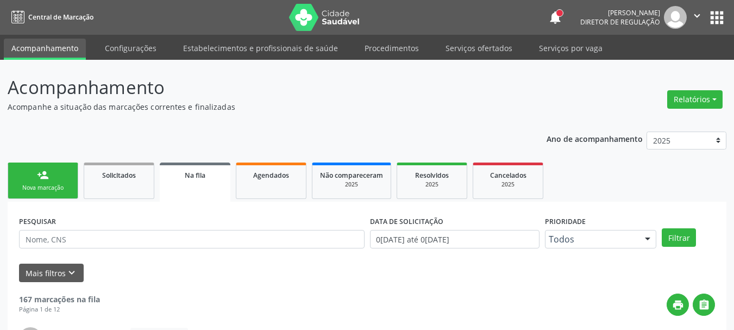
click at [720, 14] on button "apps" at bounding box center [716, 17] width 19 height 19
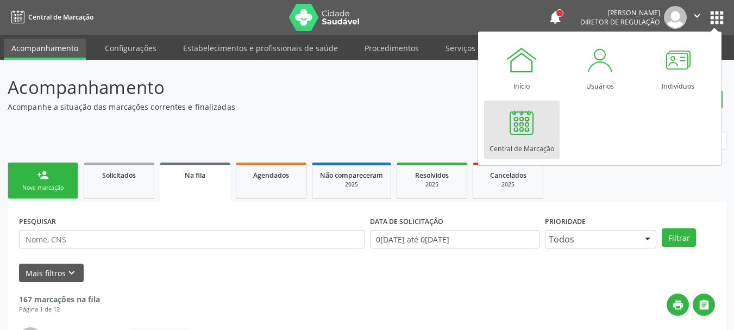
click at [535, 124] on div at bounding box center [521, 122] width 33 height 33
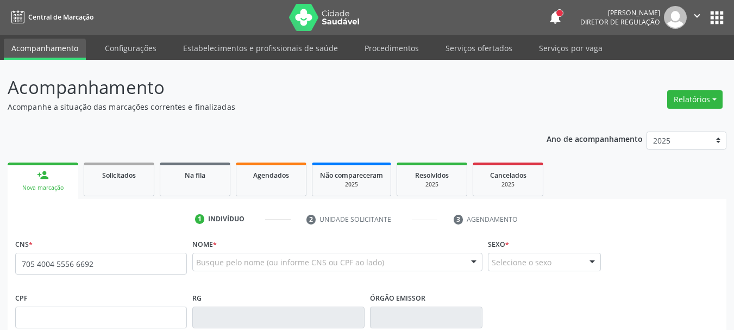
type input "705 4004 5556 6692"
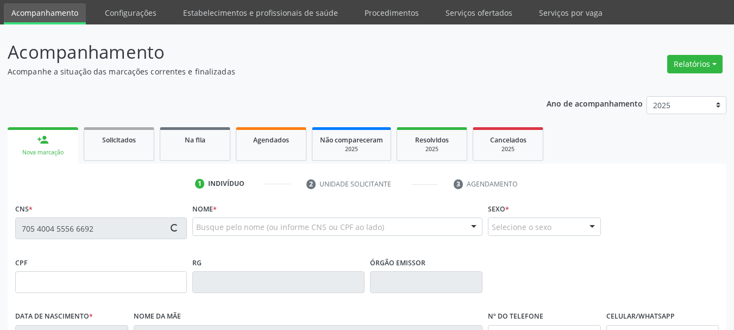
scroll to position [54, 0]
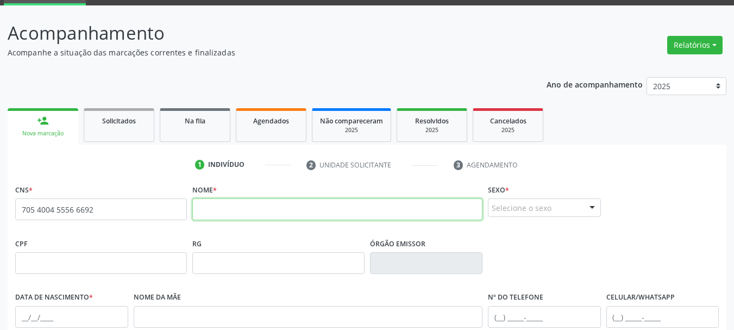
click at [267, 217] on input "text" at bounding box center [337, 209] width 290 height 22
click at [204, 208] on input "djiany" at bounding box center [337, 209] width 290 height 22
click at [228, 214] on input "Djiany" at bounding box center [337, 209] width 290 height 22
type input "[PERSON_NAME]"
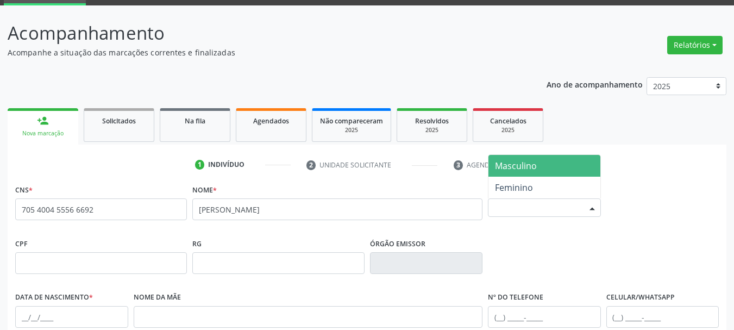
click at [537, 214] on div "Selecione o sexo" at bounding box center [544, 207] width 113 height 18
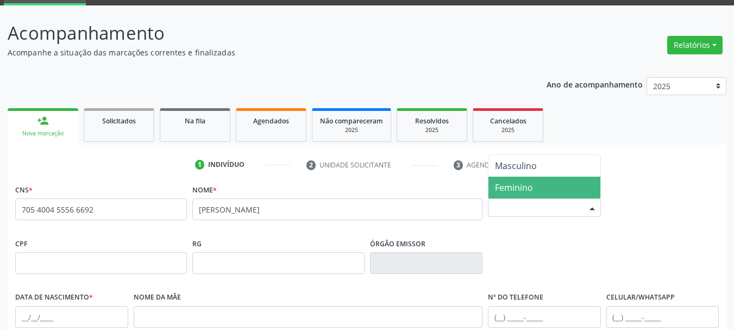
drag, startPoint x: 543, startPoint y: 186, endPoint x: 537, endPoint y: 187, distance: 6.1
click at [544, 186] on span "Feminino" at bounding box center [544, 188] width 112 height 22
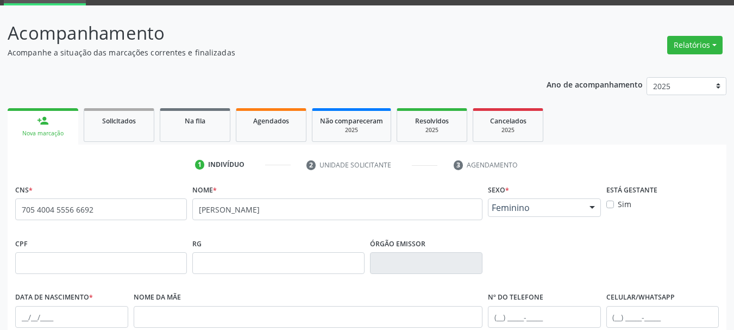
scroll to position [163, 0]
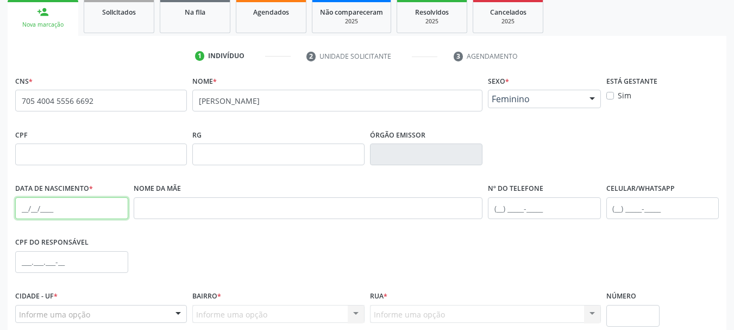
click at [24, 207] on input "text" at bounding box center [71, 208] width 113 height 22
type input "28/09/1980"
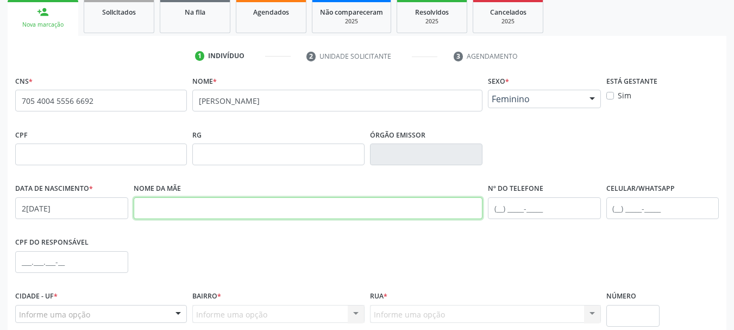
click at [181, 214] on input "text" at bounding box center [308, 208] width 349 height 22
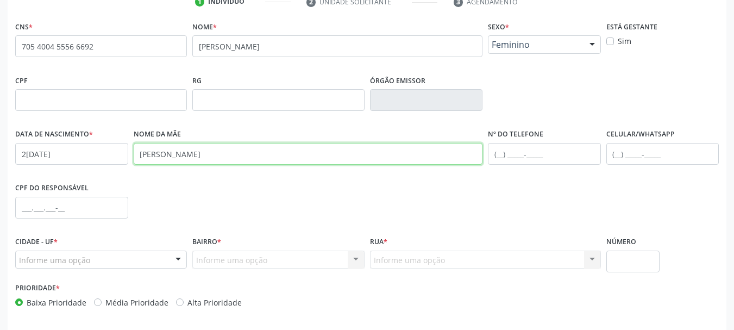
type input "djanira barbosa dos santos"
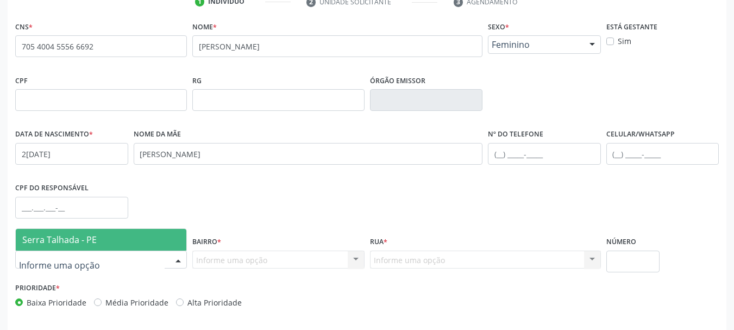
click at [96, 262] on div at bounding box center [101, 259] width 172 height 18
click at [94, 241] on span "Serra Talhada - PE" at bounding box center [59, 240] width 74 height 12
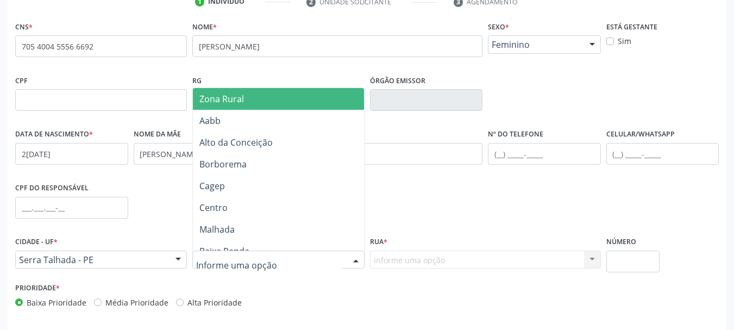
click at [223, 93] on span "Zona Rural" at bounding box center [221, 99] width 45 height 12
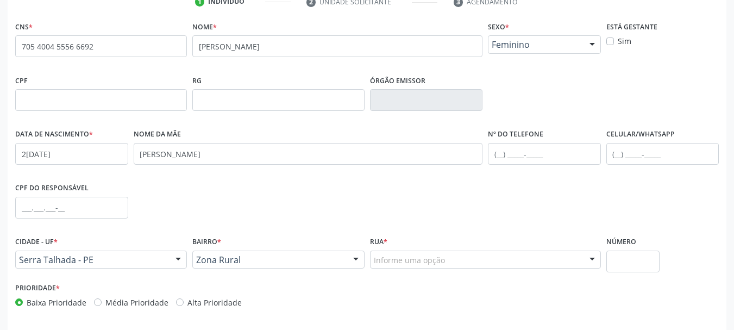
drag, startPoint x: 415, startPoint y: 264, endPoint x: 412, endPoint y: 242, distance: 21.8
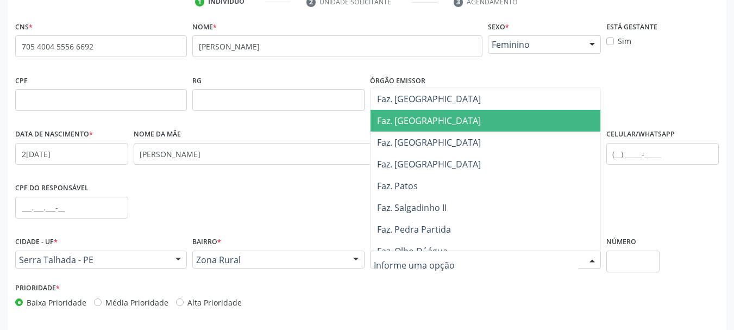
click at [433, 126] on span "Faz. Granja" at bounding box center [488, 121] width 235 height 22
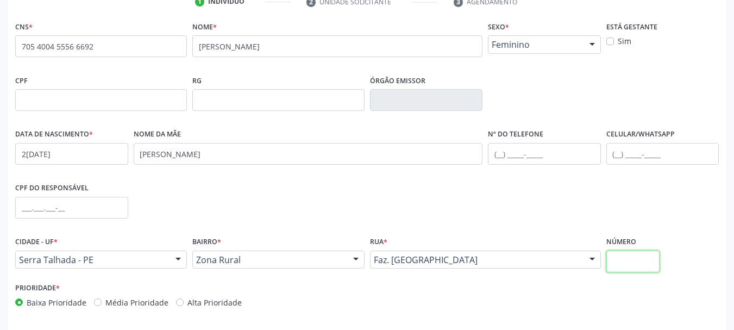
click at [629, 255] on input "text" at bounding box center [633, 261] width 54 height 22
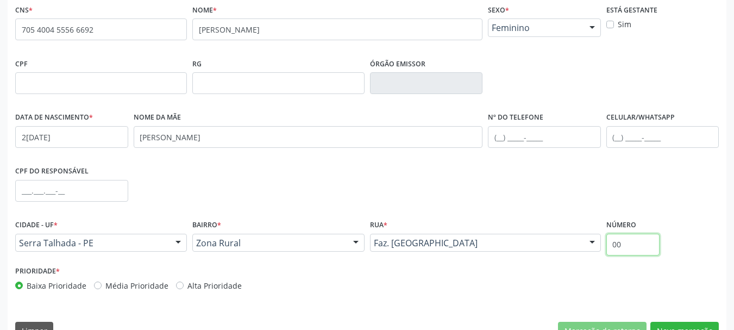
scroll to position [259, 0]
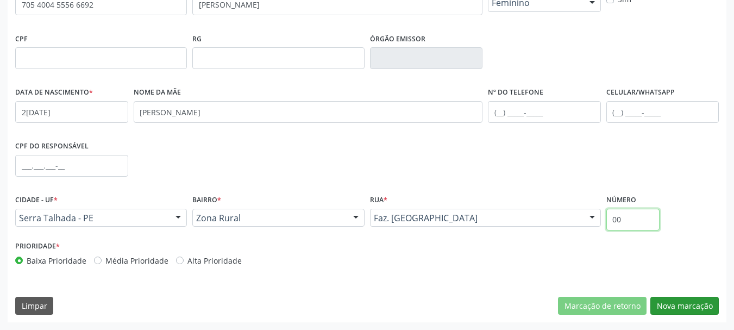
type input "00"
click at [673, 310] on button "Nova marcação" at bounding box center [684, 306] width 68 height 18
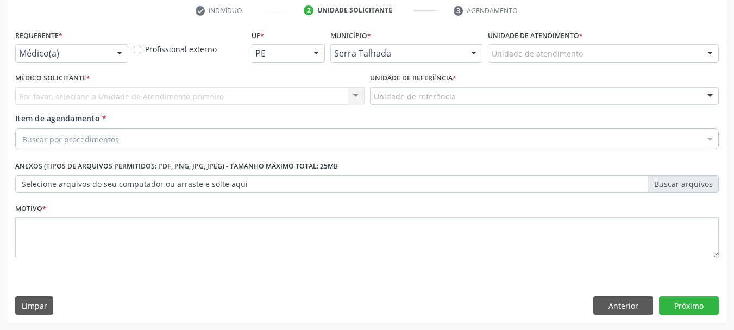
scroll to position [209, 0]
drag, startPoint x: 80, startPoint y: 46, endPoint x: 70, endPoint y: 71, distance: 26.5
click at [80, 48] on div "Médico(a)" at bounding box center [71, 53] width 113 height 18
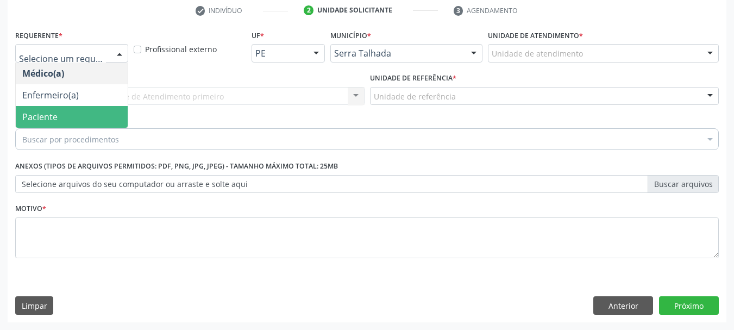
click at [60, 116] on span "Paciente" at bounding box center [72, 117] width 112 height 22
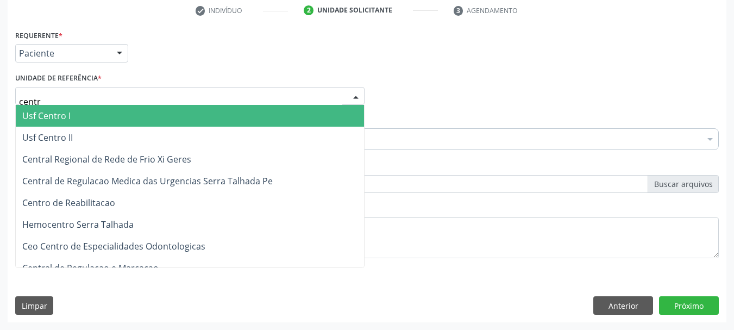
type input "centro"
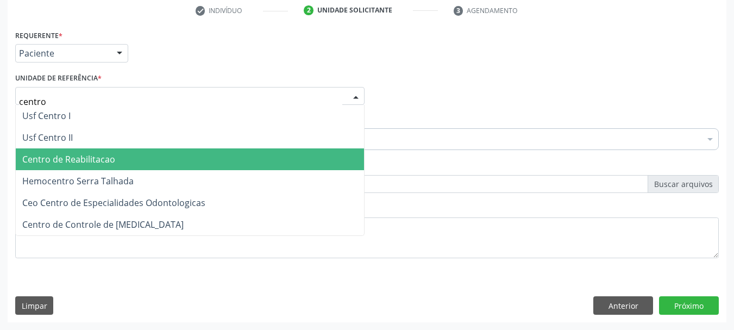
click at [82, 161] on span "Centro de Reabilitacao" at bounding box center [68, 159] width 93 height 12
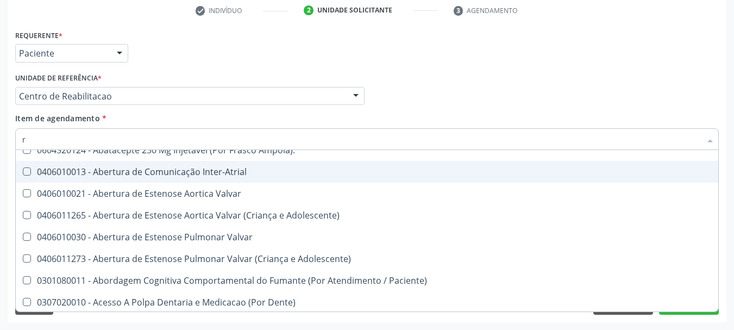
scroll to position [9, 0]
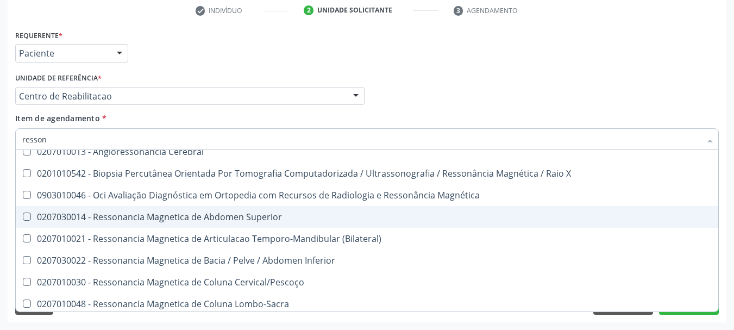
type input "ressona"
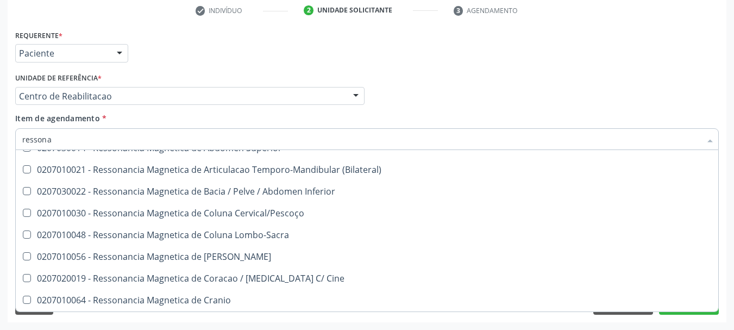
scroll to position [34, 0]
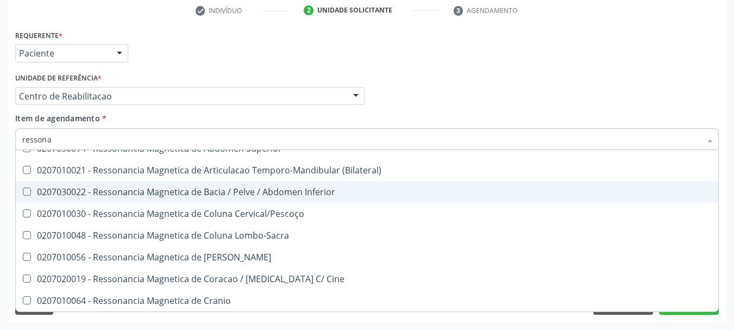
click at [217, 199] on span "0207030022 - Ressonancia Magnetica de Bacia / Pelve / Abdomen Inferior" at bounding box center [367, 192] width 703 height 22
checkbox Inferior "true"
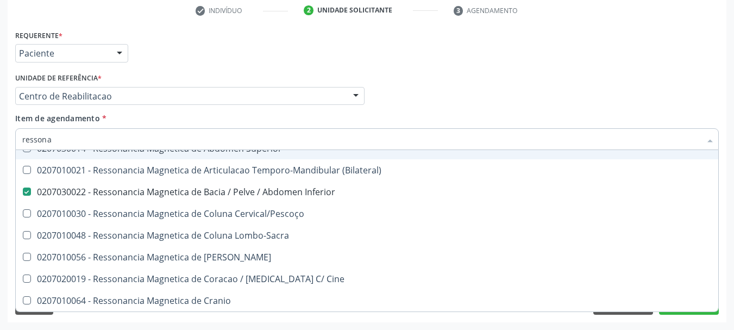
click at [512, 95] on div "Médico Solicitante Por favor, selecione a Unidade de Atendimento primeiro Nenhu…" at bounding box center [366, 91] width 709 height 42
checkbox Superior "true"
checkbox Inferior "false"
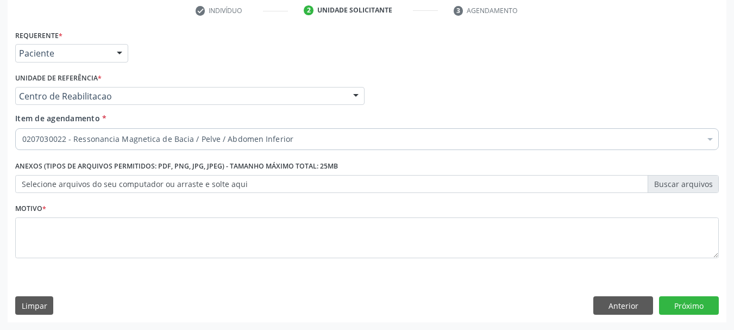
scroll to position [0, 0]
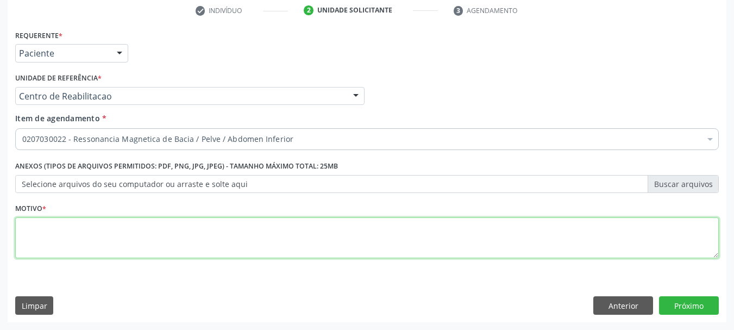
click at [122, 234] on textarea at bounding box center [367, 237] width 704 height 41
type textarea "..."
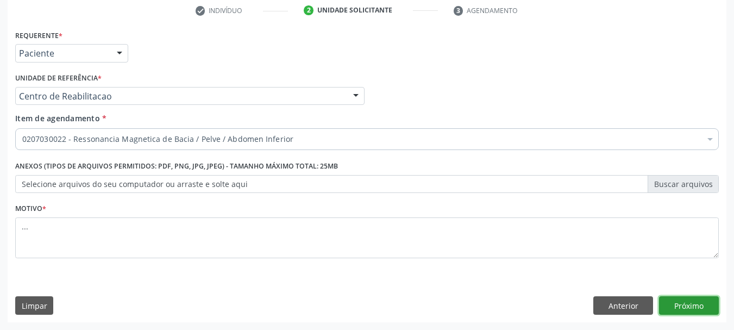
click at [695, 305] on button "Próximo" at bounding box center [689, 305] width 60 height 18
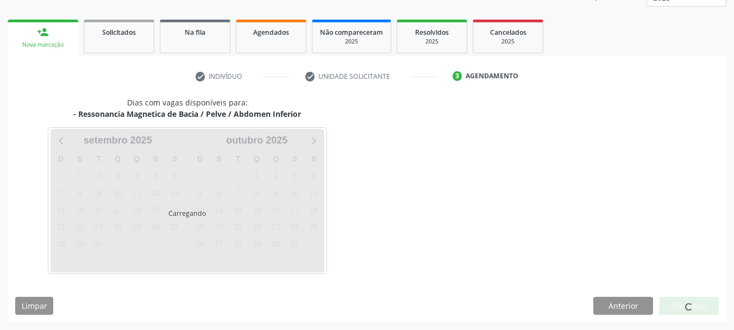
scroll to position [175, 0]
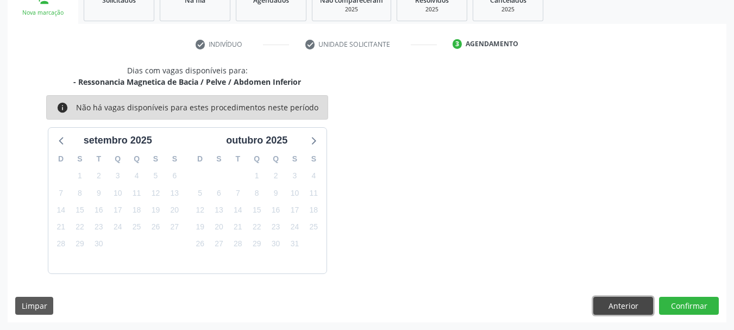
click at [604, 309] on button "Anterior" at bounding box center [623, 306] width 60 height 18
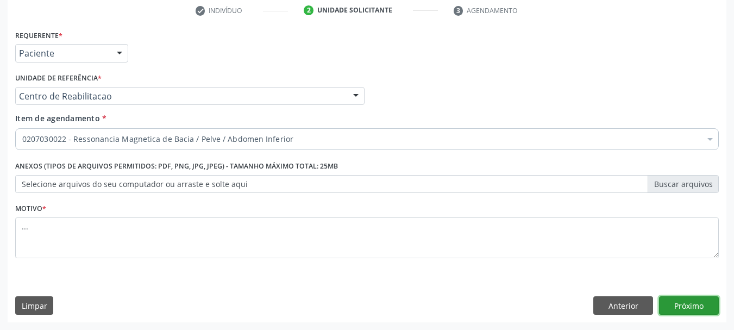
click at [700, 303] on button "Próximo" at bounding box center [689, 305] width 60 height 18
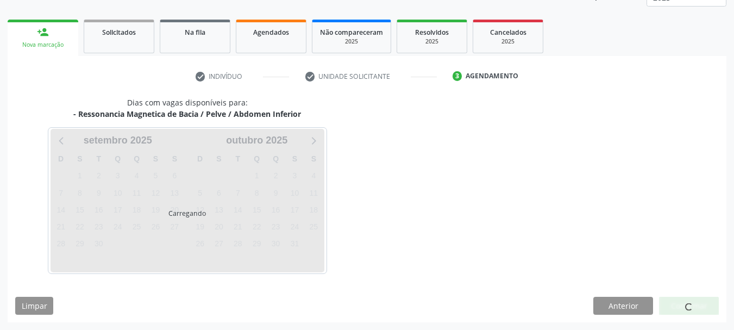
scroll to position [143, 0]
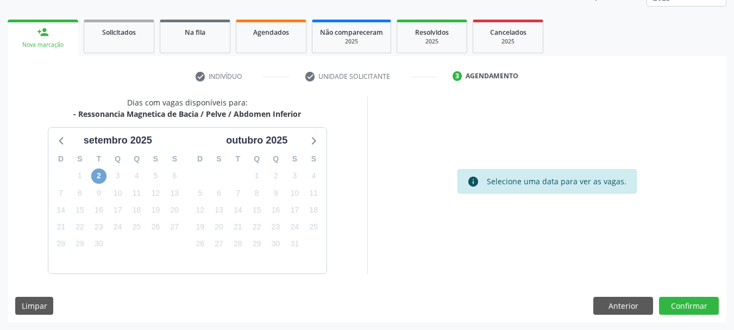
click at [98, 177] on span "2" at bounding box center [98, 175] width 15 height 15
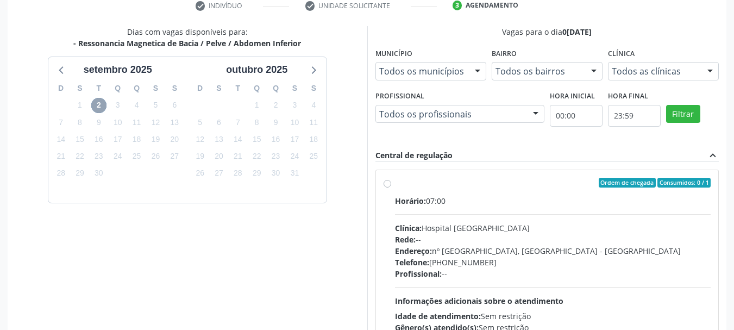
scroll to position [300, 0]
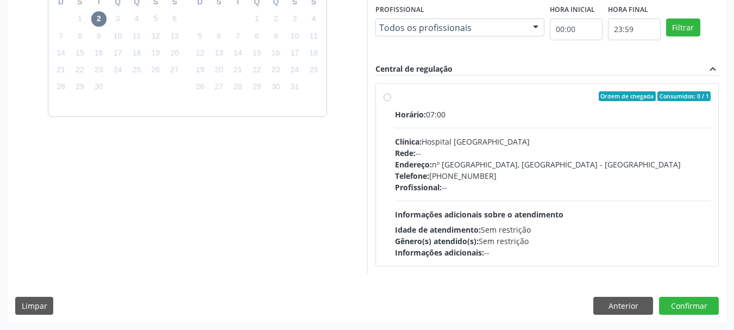
click at [395, 97] on label "Ordem de chegada Consumidos: 0 / 1 Horário: 07:00 Clínica: Hospital Santa Marta…" at bounding box center [553, 174] width 316 height 167
click at [386, 97] on input "Ordem de chegada Consumidos: 0 / 1 Horário: 07:00 Clínica: Hospital Santa Marta…" at bounding box center [388, 96] width 8 height 10
radio input "true"
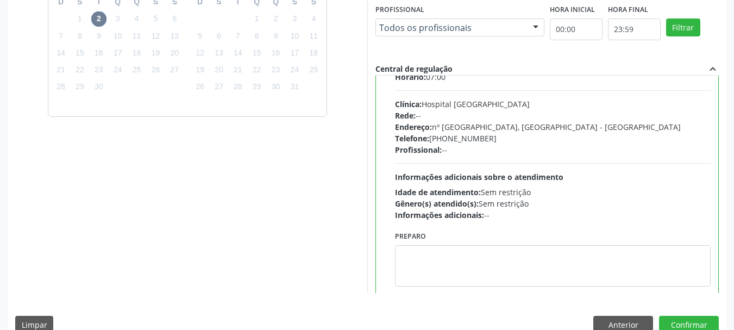
scroll to position [54, 0]
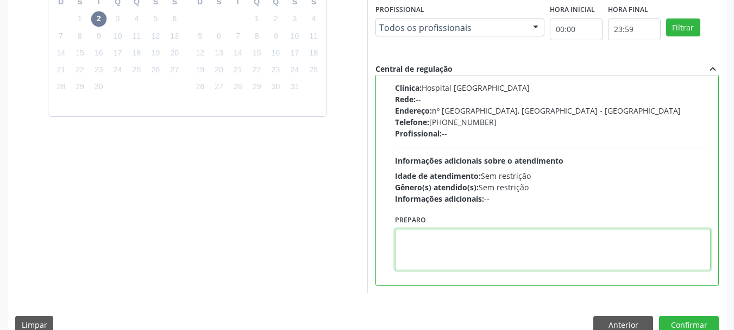
click at [448, 247] on textarea at bounding box center [553, 249] width 316 height 41
type textarea "com contraste"
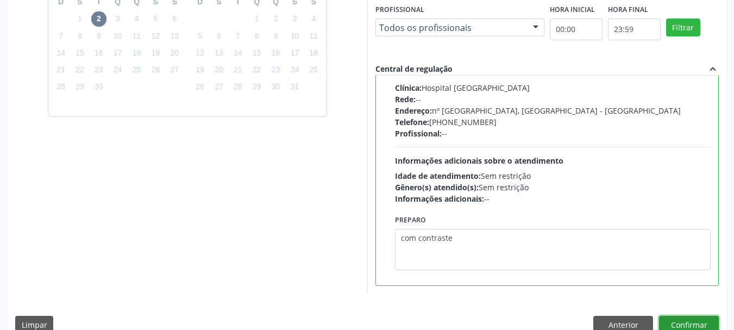
click at [697, 320] on button "Confirmar" at bounding box center [689, 325] width 60 height 18
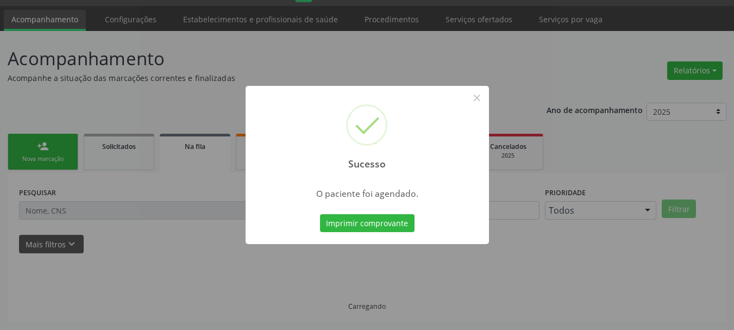
scroll to position [29, 0]
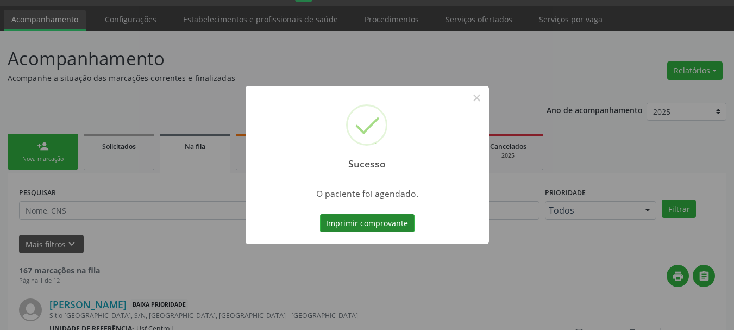
click at [400, 225] on button "Imprimir comprovante" at bounding box center [367, 223] width 95 height 18
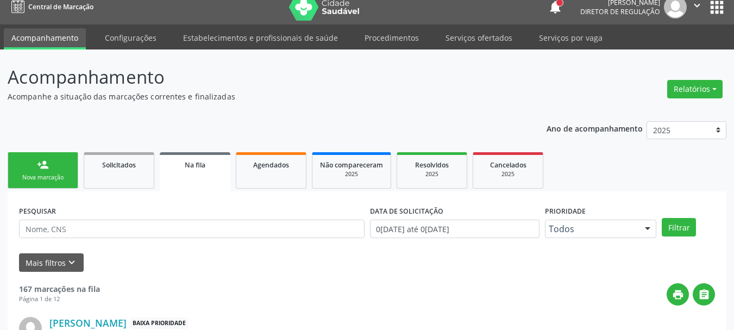
scroll to position [0, 0]
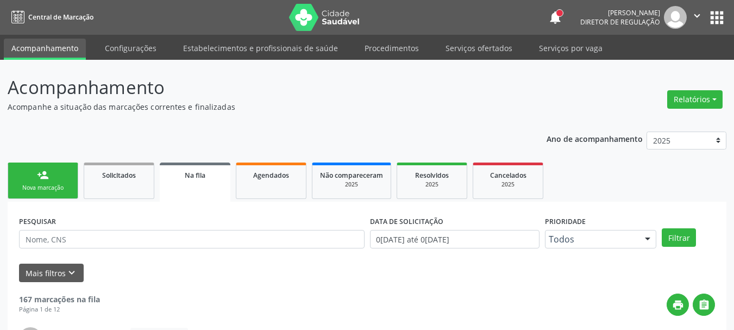
click at [723, 14] on button "apps" at bounding box center [716, 17] width 19 height 19
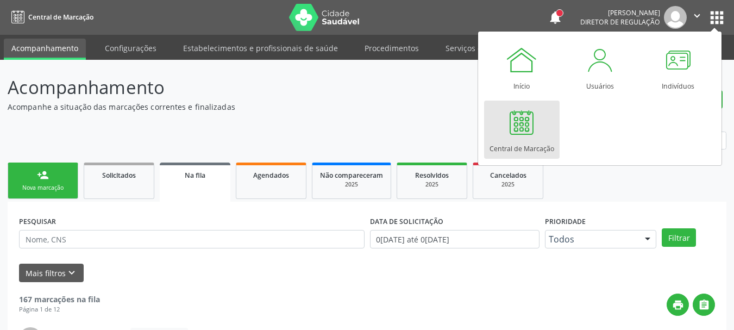
click at [544, 125] on link "Central de Marcação" at bounding box center [522, 130] width 76 height 58
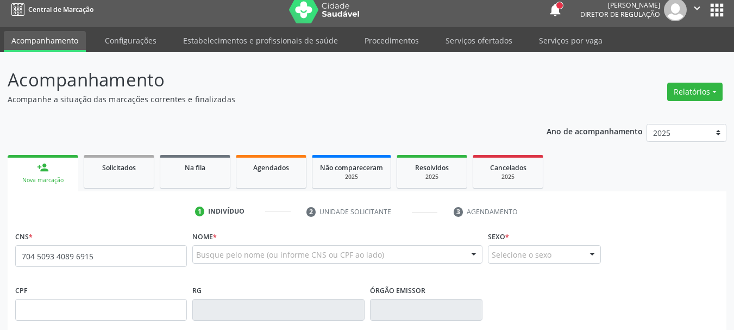
type input "704 5093 4089 6915"
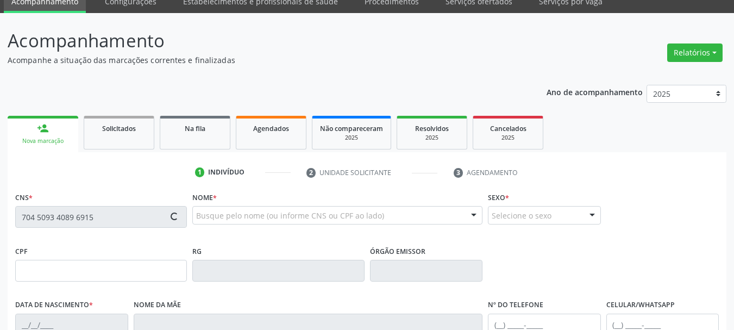
scroll to position [163, 0]
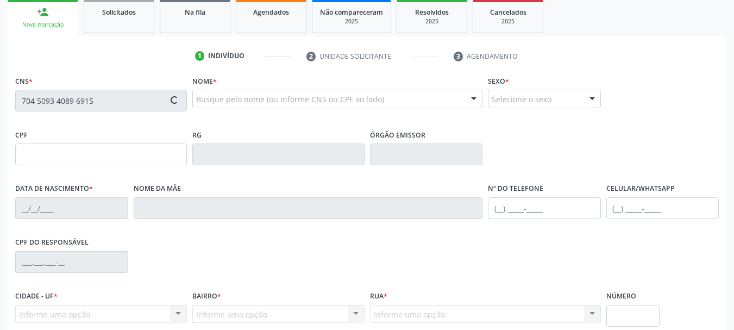
type input "0[DATE]"
type input "[PERSON_NAME][DATE]"
type input "[PHONE_NUMBER]"
type input "2471"
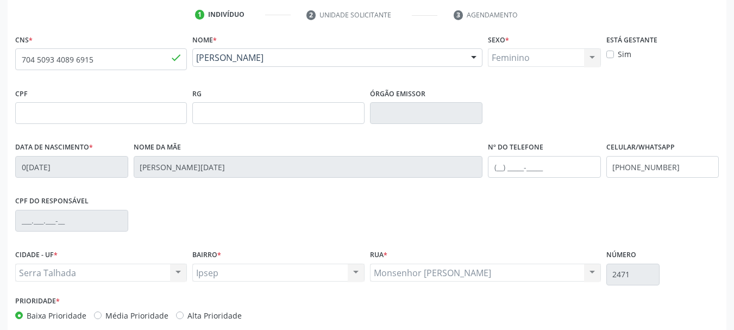
scroll to position [259, 0]
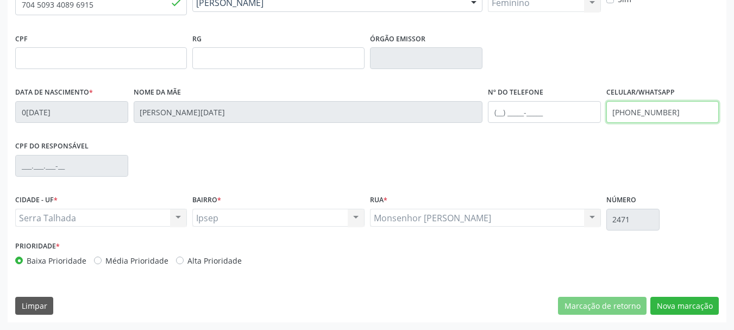
drag, startPoint x: 680, startPoint y: 117, endPoint x: 575, endPoint y: 120, distance: 104.9
click at [575, 120] on div "Data de nascimento * 03/11/2005 Nome da mãe Ana Lucia Alves de Souza Nº do Tele…" at bounding box center [366, 111] width 709 height 54
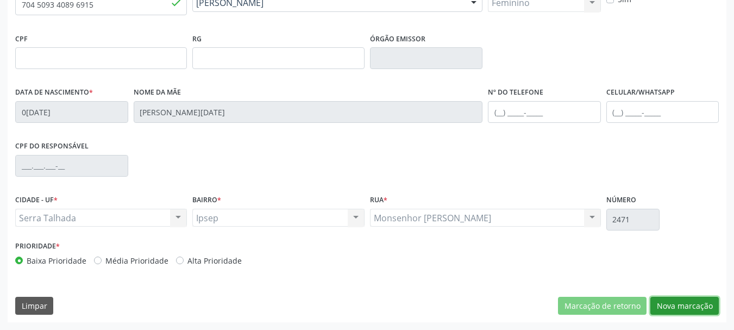
click at [698, 307] on button "Nova marcação" at bounding box center [684, 306] width 68 height 18
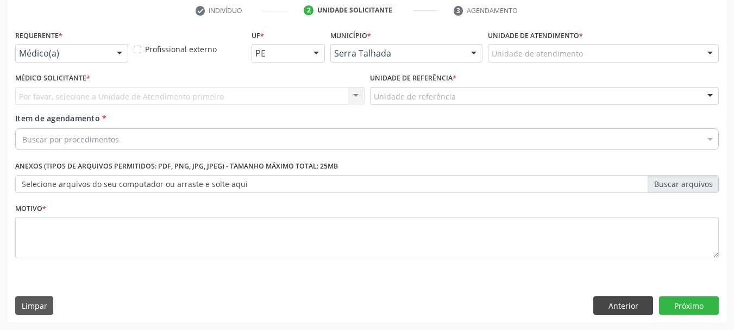
scroll to position [209, 0]
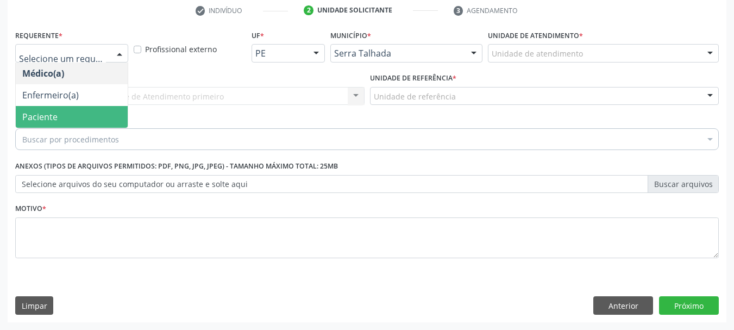
click at [60, 111] on span "Paciente" at bounding box center [72, 117] width 112 height 22
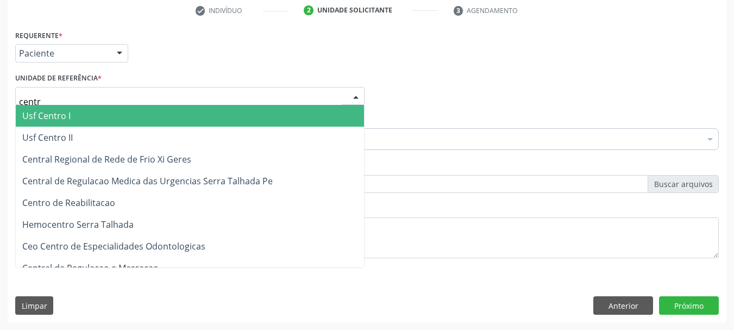
type input "centro"
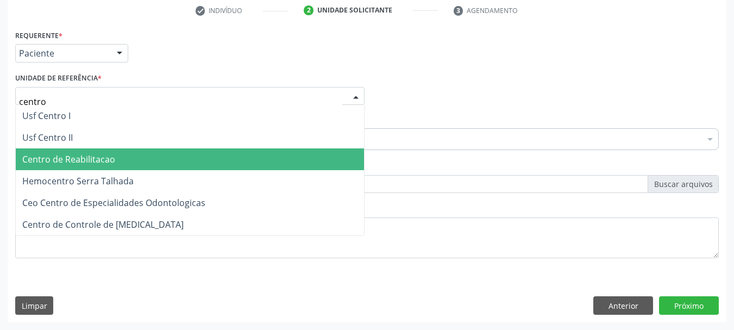
click at [76, 160] on span "Centro de Reabilitacao" at bounding box center [68, 159] width 93 height 12
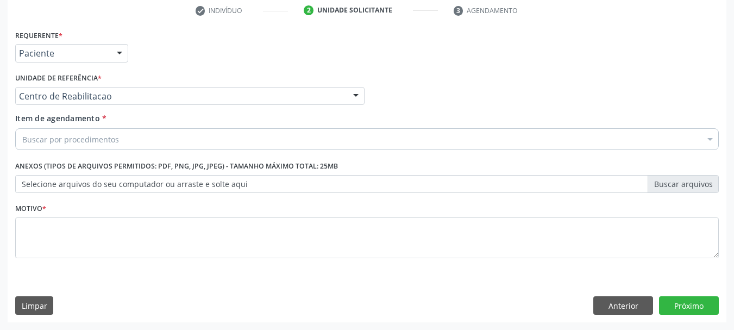
click at [76, 145] on div "Buscar por procedimentos" at bounding box center [367, 139] width 704 height 22
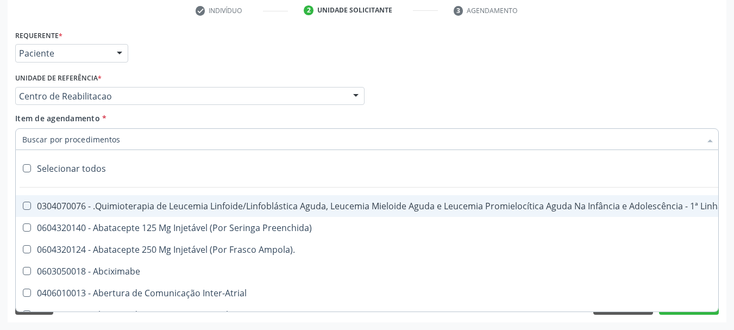
click at [77, 142] on input "Item de agendamento *" at bounding box center [361, 139] width 679 height 22
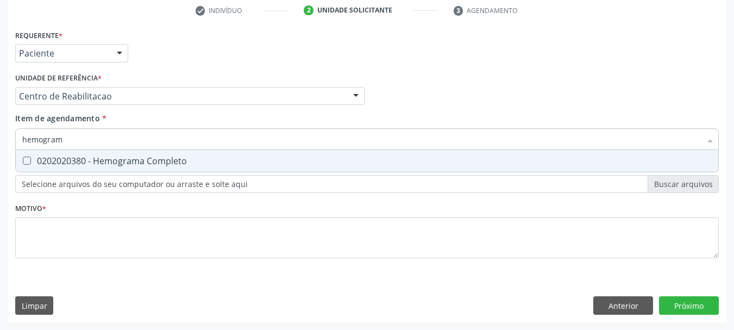
type input "hemograma"
click at [74, 154] on span "0202020380 - Hemograma Completo" at bounding box center [367, 161] width 703 height 22
checkbox Completo "true"
type input "hemog"
checkbox Completo "false"
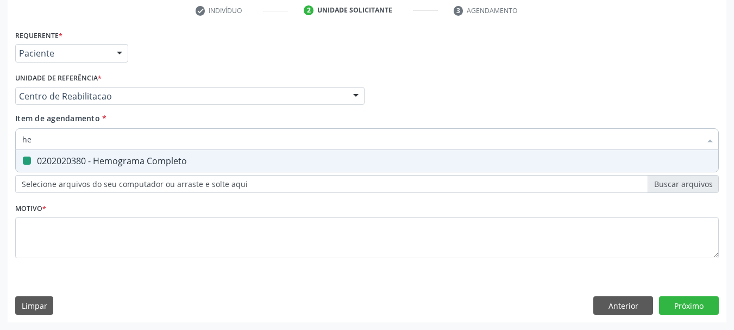
type input "h"
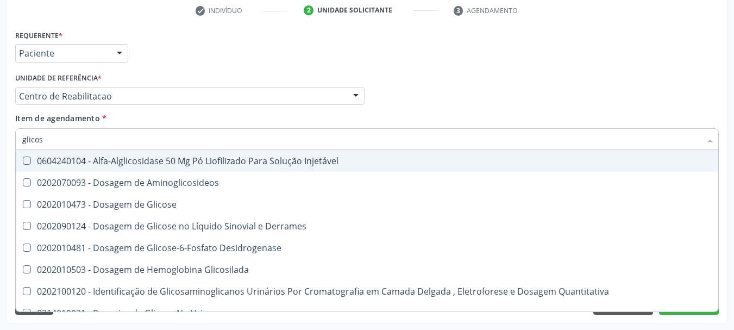
type input "glicose"
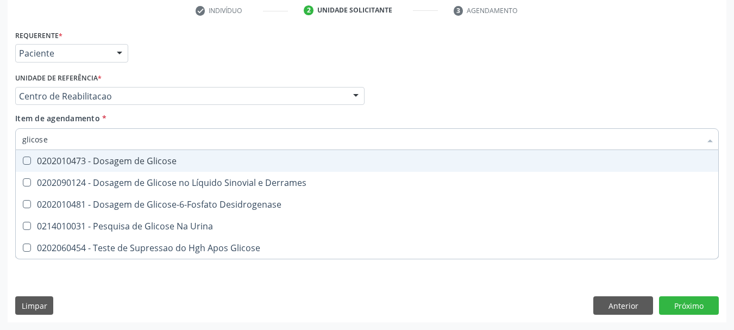
click at [76, 161] on div "0202010473 - Dosagem de Glicose" at bounding box center [367, 160] width 690 height 9
checkbox Glicose "true"
type input "glicos"
checkbox Glicose "false"
checkbox Desidrogenase "true"
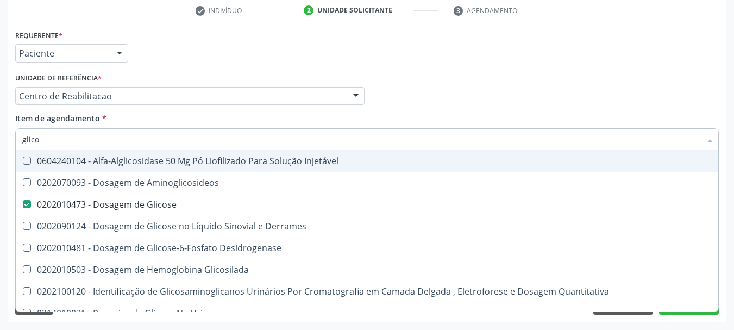
type input "glic"
checkbox Glicose "false"
checkbox Glicosilada "false"
type input "g"
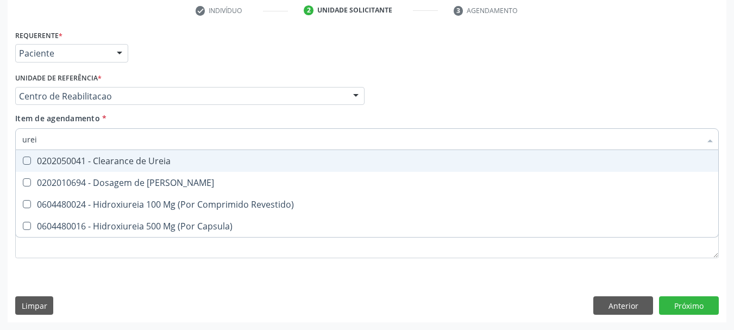
type input "ureia"
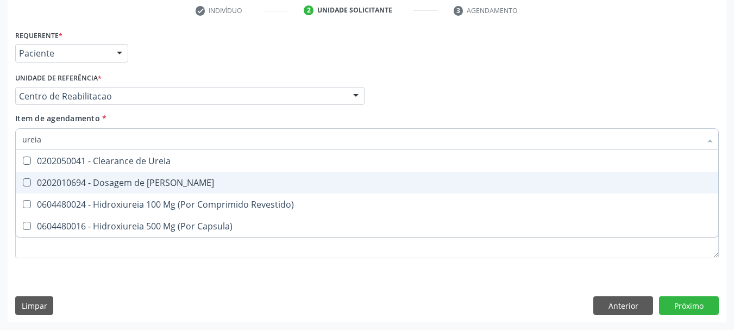
click at [95, 179] on div "0202010694 - Dosagem de Ureia" at bounding box center [367, 182] width 690 height 9
checkbox Ureia "true"
type input "ure"
checkbox Ureia "false"
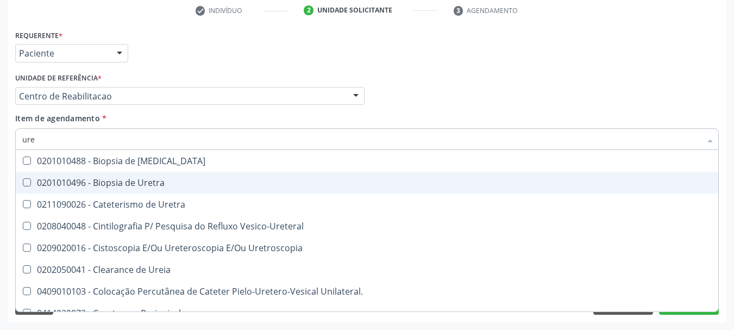
type input "ur"
checkbox Ureia "false"
type input "u"
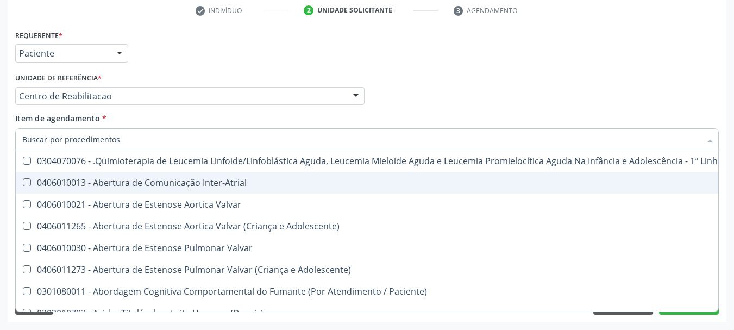
checkbox Ureia "false"
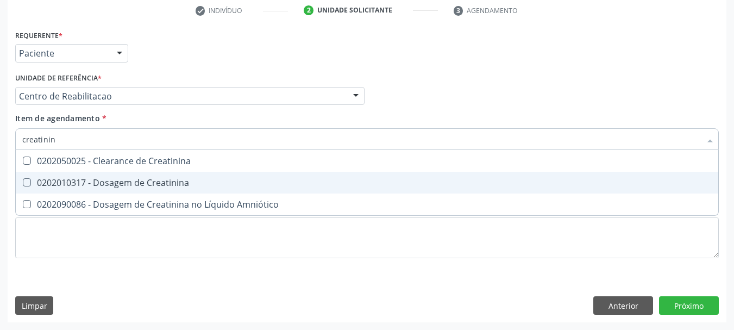
type input "creatinina"
click at [81, 190] on span "0202010317 - Dosagem de Creatinina" at bounding box center [367, 183] width 703 height 22
checkbox Creatinina "true"
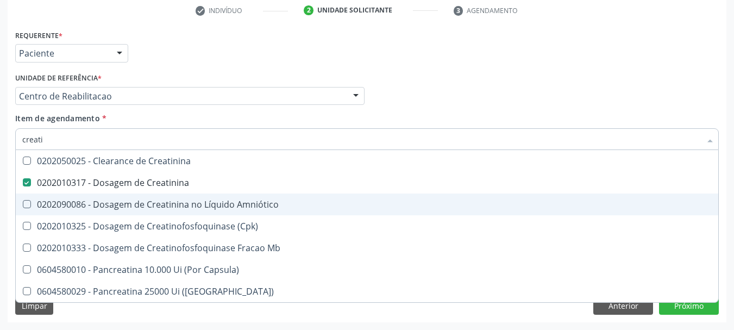
type input "creat"
checkbox Creatinina "false"
checkbox \(Cpk\) "true"
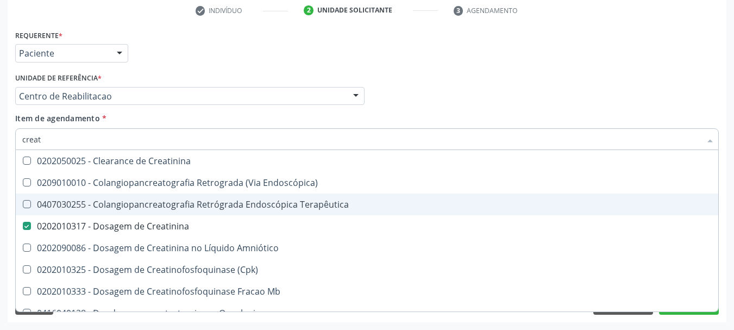
type input "crea"
checkbox Creatinina "false"
checkbox Mb "true"
type input "cre"
checkbox Mb "false"
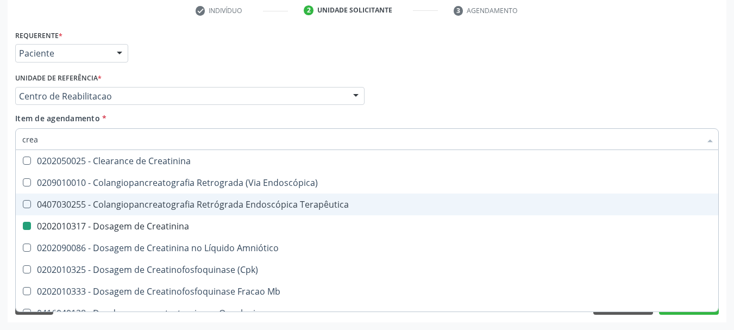
checkbox Oncologia "true"
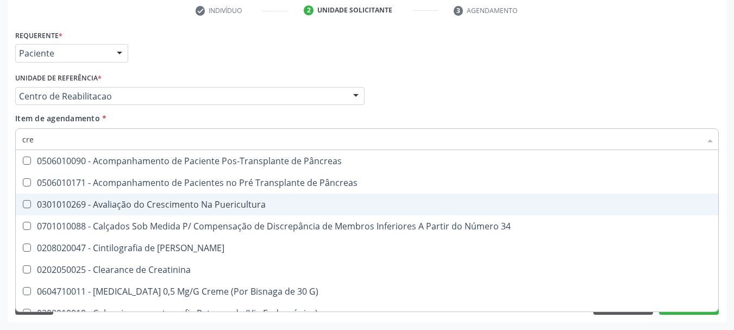
type input "cr"
checkbox Creatinina "false"
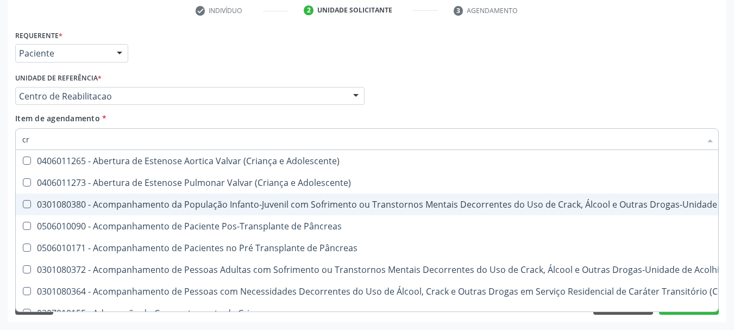
type input "c"
checkbox Creatinina "false"
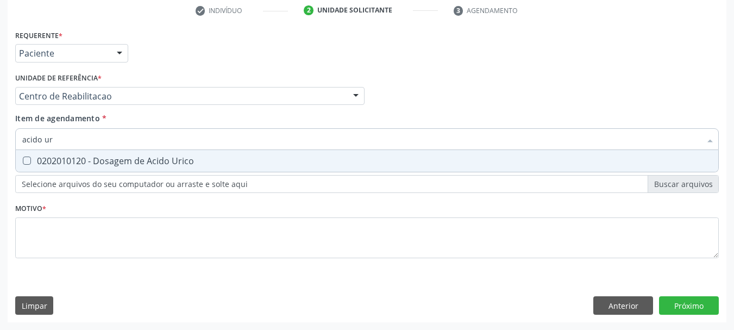
type input "acido uri"
click at [105, 162] on div "0202010120 - Dosagem de Acido Urico" at bounding box center [367, 160] width 690 height 9
checkbox Urico "true"
type input "acido"
checkbox Urico "false"
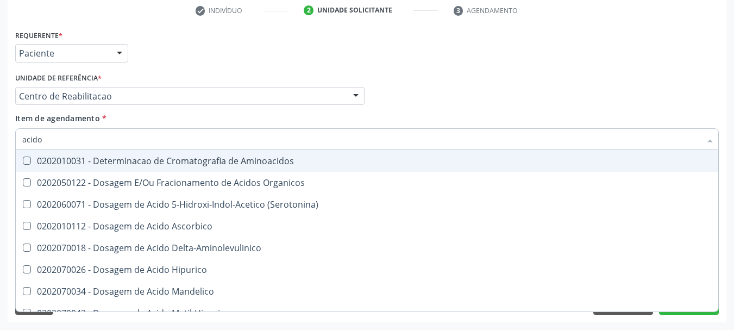
type input "acid"
checkbox Urico "false"
checkbox Cromatografia\) "true"
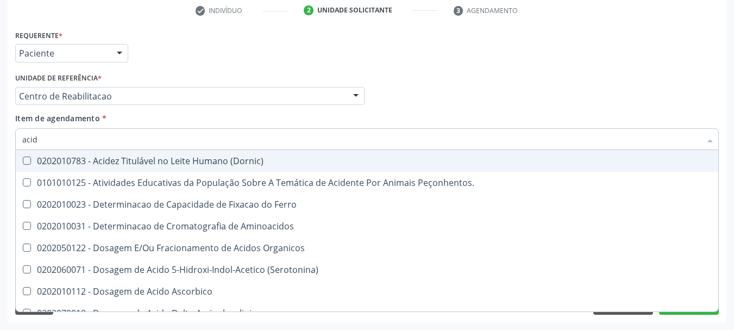
type input "aci"
checkbox Urico "false"
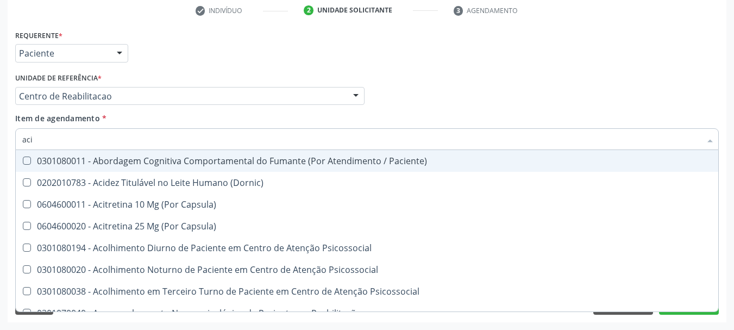
type input "ac"
checkbox Urico "false"
type input "a"
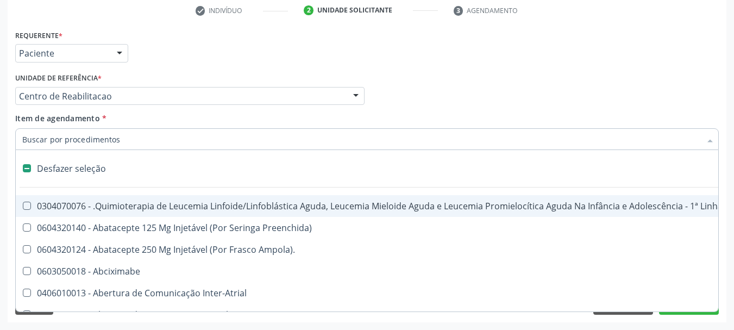
type input "u"
checkbox Cistorrafia "true"
checkbox Hpv "true"
type input "ur"
checkbox Esquerdo "true"
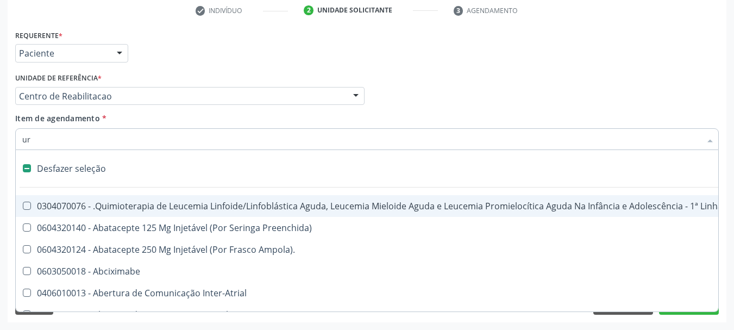
checkbox Superiores "true"
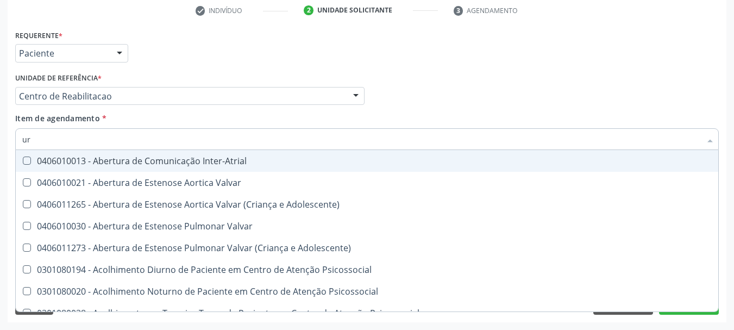
type input "uri"
checkbox B "true"
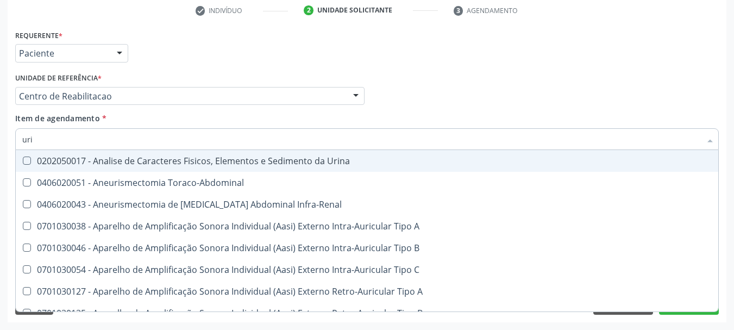
type input "urin"
checkbox Urico "false"
type input "urina"
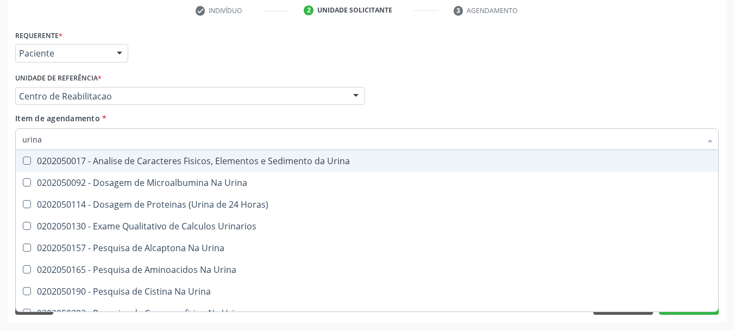
click at [122, 165] on div "0202050017 - Analise de Caracteres Fisicos, Elementos e Sedimento da Urina" at bounding box center [367, 160] width 690 height 9
checkbox Urina "true"
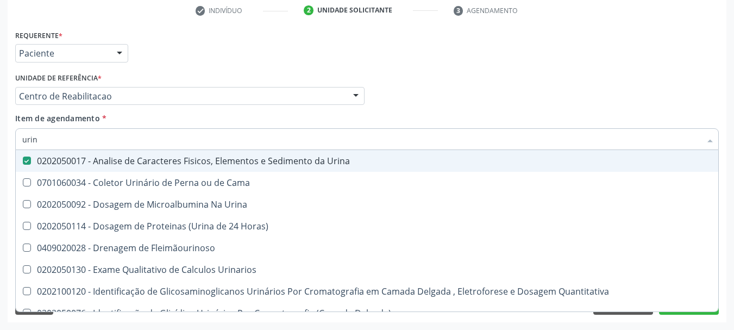
type input "uri"
checkbox Eletroforese\) "true"
type input "ur"
checkbox Urina "false"
checkbox Urina "true"
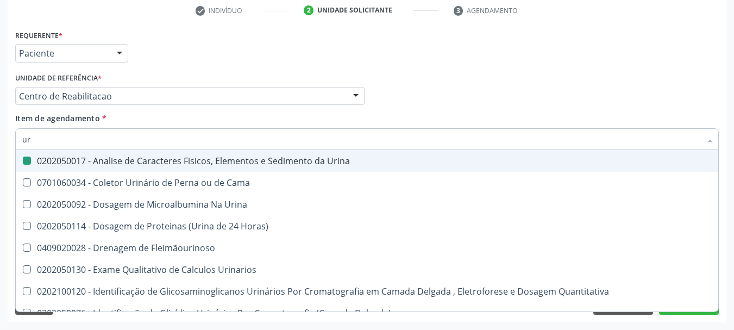
checkbox Eletroforese\) "false"
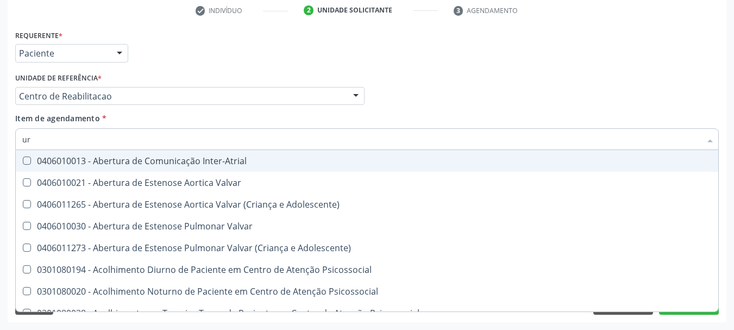
type input "u"
checkbox Urina "false"
checkbox Alimentos "true"
checkbox Urico "false"
checkbox Ureia "false"
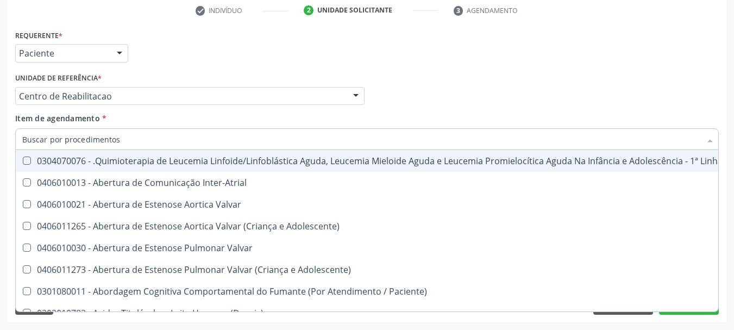
checkbox Urina "false"
checkbox Articulacoes "true"
checkbox Urico "false"
checkbox Ureia "false"
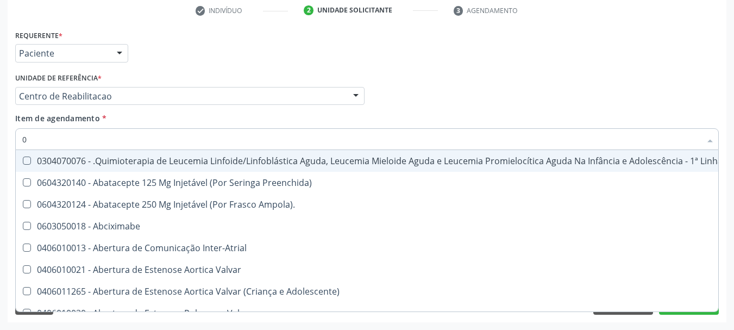
type input "02"
checkbox Coração "true"
checkbox Urina "false"
checkbox Hemodialise "true"
checkbox Meckel "true"
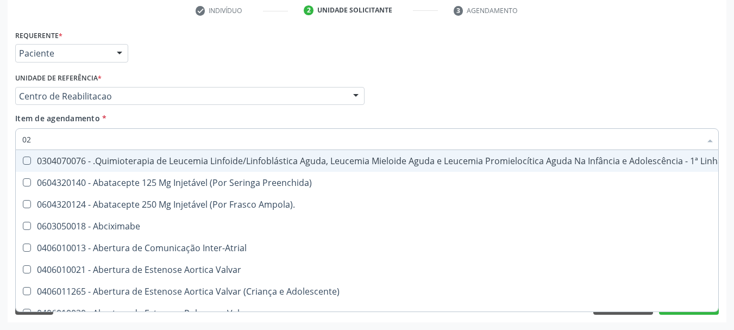
checkbox Bilateral "true"
checkbox Transplante "true"
type input "020"
checkbox Fígado "true"
checkbox Coração "false"
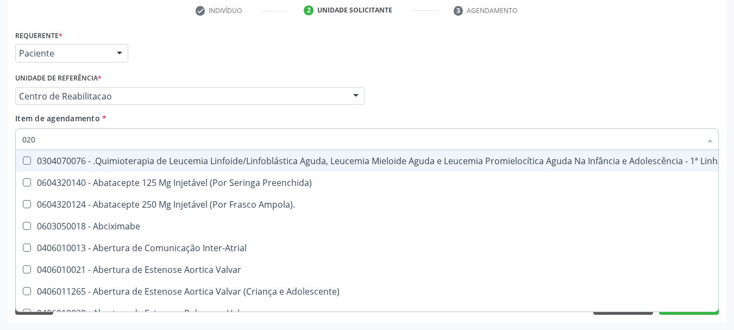
checkbox Microprocessados "true"
checkbox X "true"
checkbox Vagina "true"
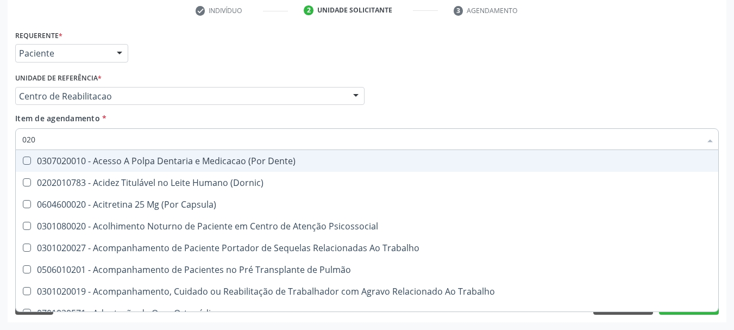
type input "0202"
checkbox Capsula\) "true"
checkbox Urina "false"
checkbox População "true"
checkbox Ossea "true"
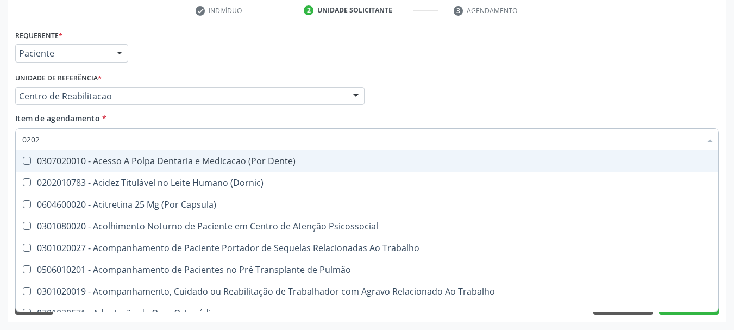
checkbox Laser "true"
checkbox Estimulo "true"
checkbox Biologica "true"
checkbox Urico "false"
checkbox Creatinina "false"
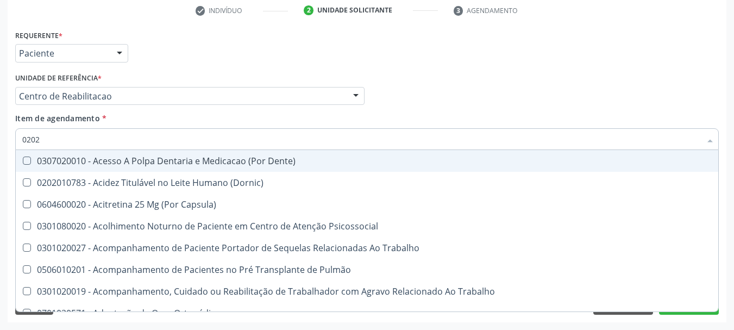
checkbox Glicose "false"
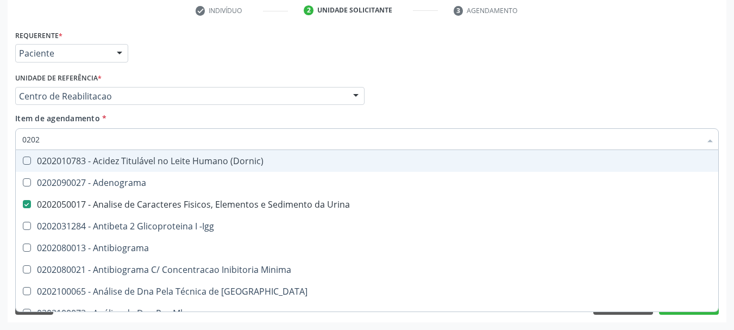
type input "02020"
checkbox Organicos "true"
checkbox Urico "false"
checkbox Calcio "true"
checkbox Creatinina "false"
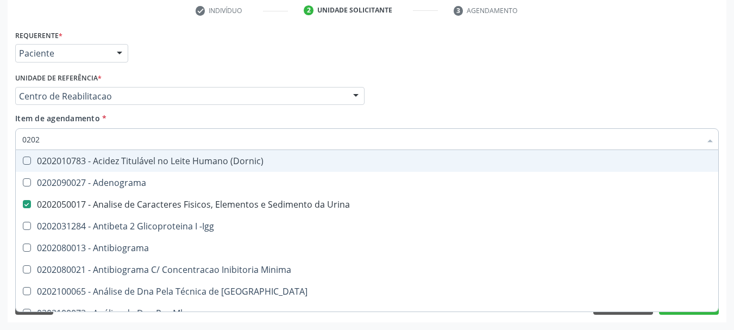
checkbox Xi "true"
checkbox Glicose "false"
checkbox Derrames "true"
checkbox Ureia "false"
checkbox Zinco "true"
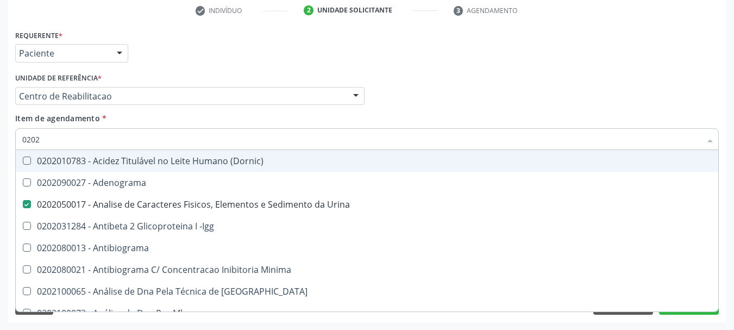
checkbox Completo "false"
type input "020201"
checkbox Urina "false"
checkbox Osmolar "true"
checkbox Gestante "true"
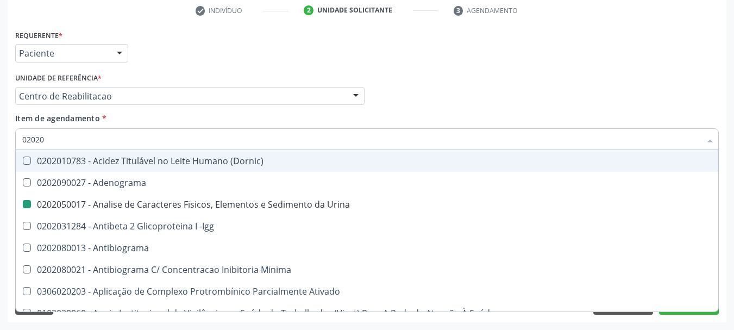
checkbox T3 "true"
checkbox Ascorbico "true"
checkbox Urico "false"
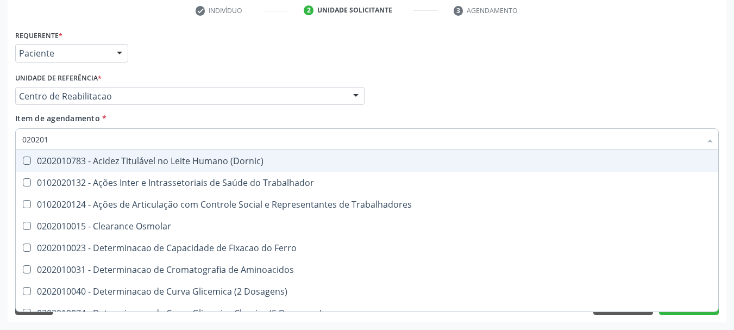
type input "0202010"
checkbox Ativada\) "true"
checkbox Urico "false"
checkbox Ionizavel "true"
checkbox Creatinina "false"
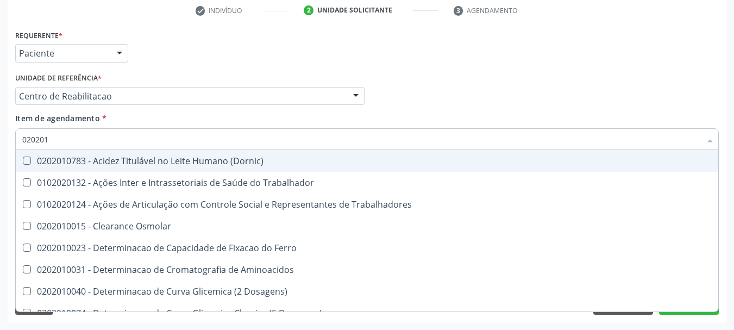
checkbox II "true"
checkbox Glicose "false"
checkbox Piruvato "true"
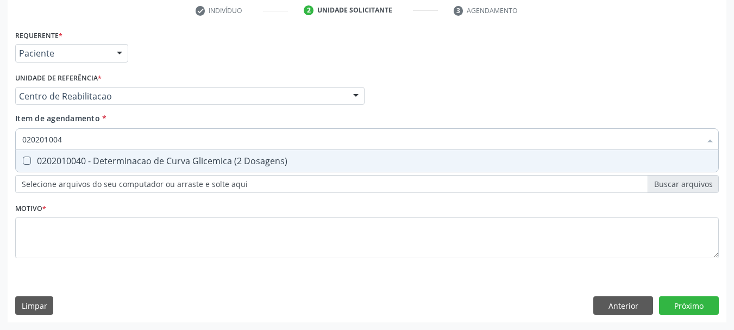
type input "0202010040"
click at [166, 162] on div "0202010040 - Determinacao de Curva Glicemica (2 Dosagens)" at bounding box center [367, 160] width 690 height 9
checkbox Dosagens\) "true"
type input "02020100"
checkbox Dosagens\) "false"
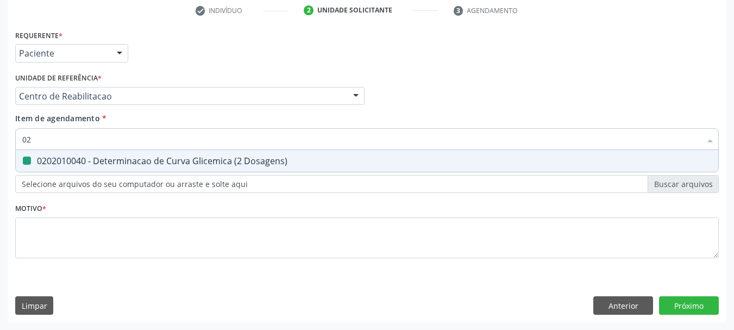
type input "0"
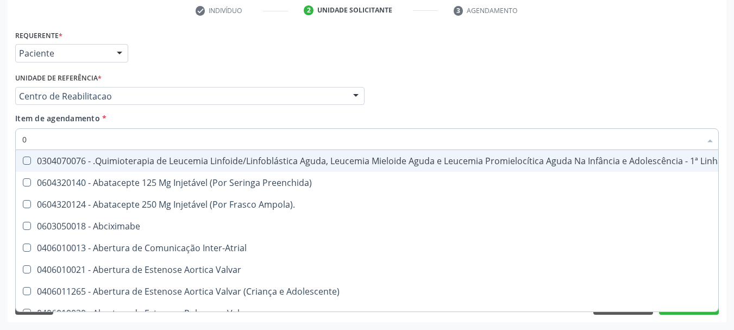
type input "02"
checkbox Coração "true"
checkbox Urina "false"
checkbox Infusão "true"
checkbox Hemodialise "true"
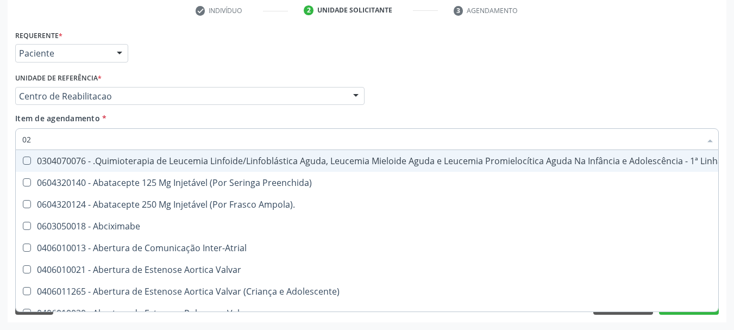
checkbox Meckel "true"
checkbox Bilateral "true"
checkbox Transplante "true"
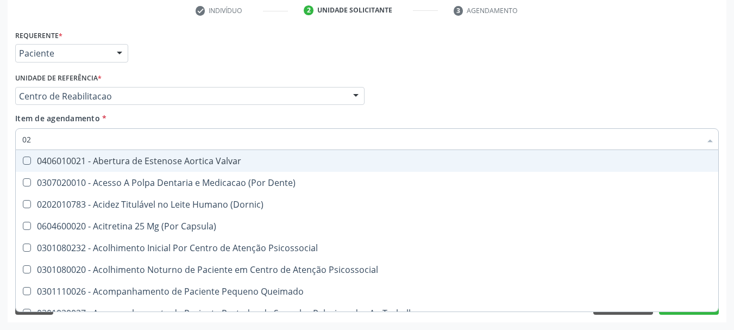
type input "020"
checkbox Terapeutica "true"
checkbox Urina "false"
checkbox Captação "true"
checkbox Intra-Aortico "true"
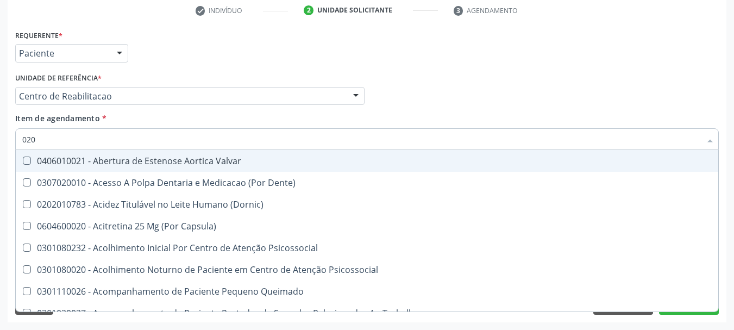
checkbox Complementar\) "true"
checkbox \(Qualitativo\) "true"
checkbox Dosagens\) "false"
checkbox Ii\) "true"
checkbox Urico "false"
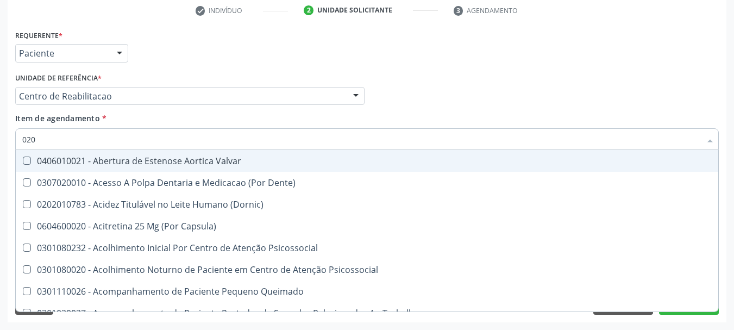
checkbox Creatinina "false"
checkbox Glicose "false"
checkbox \(T3\) "true"
checkbox Ureia "false"
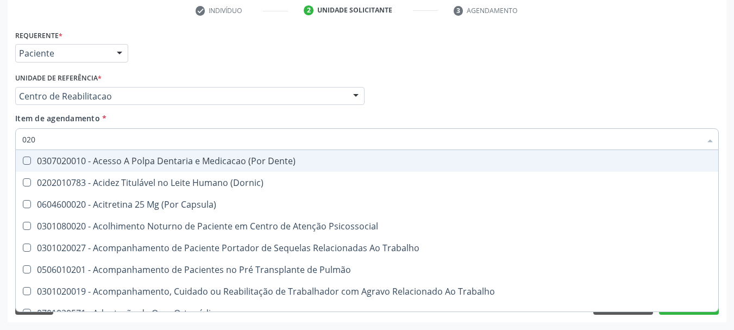
type input "0202"
checkbox Capsula\) "true"
checkbox Urina "false"
checkbox Arquitetura "true"
checkbox População "true"
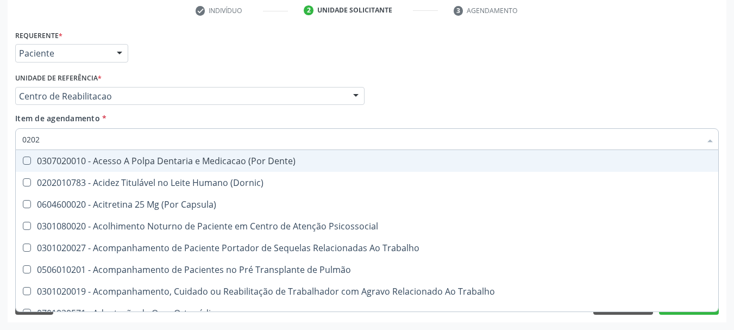
checkbox Ossea "true"
checkbox Laser "true"
checkbox Estimulo "true"
checkbox Biologica "true"
checkbox Dosagens\) "false"
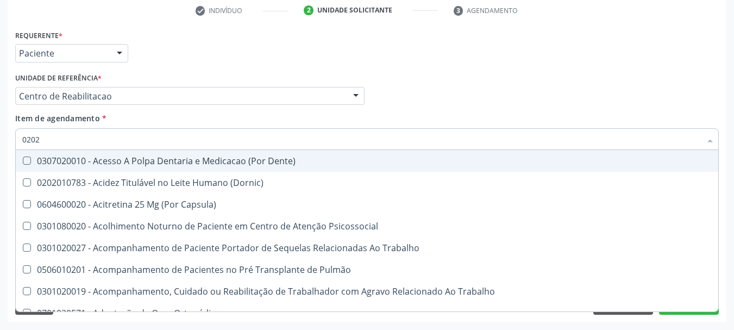
checkbox Urico "false"
checkbox Creatinina "false"
checkbox Glicose "false"
type input "02021"
checkbox Capsula\) "false"
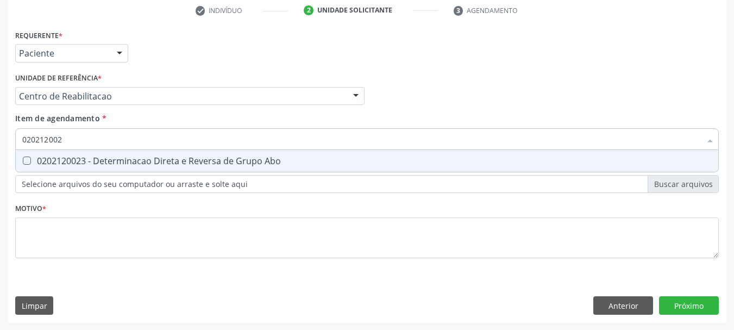
type input "0202120023"
click at [229, 170] on span "0202120023 - Determinacao Direta e Reversa de Grupo Abo" at bounding box center [367, 161] width 703 height 22
checkbox Abo "true"
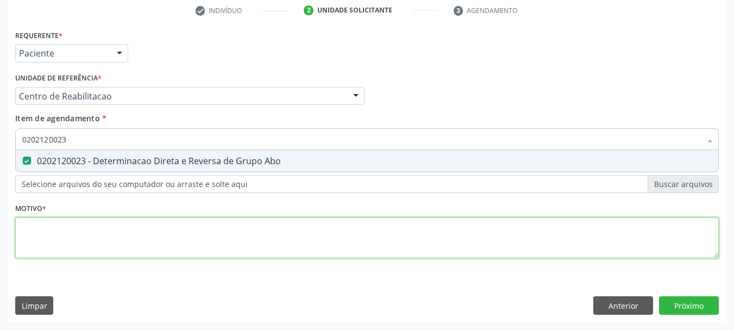
click at [121, 243] on div "Requerente * Paciente Médico(a) Enfermeiro(a) Paciente Nenhum resultado encontr…" at bounding box center [367, 150] width 704 height 246
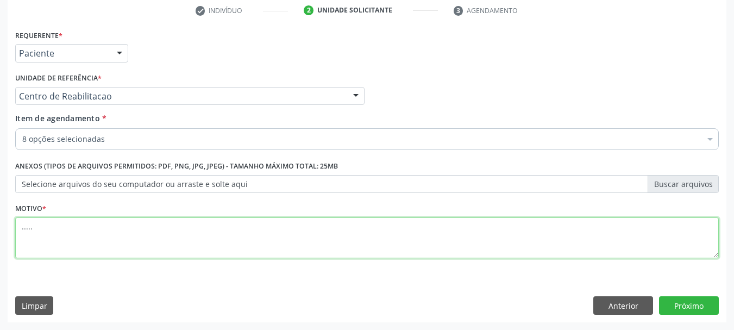
type textarea "....."
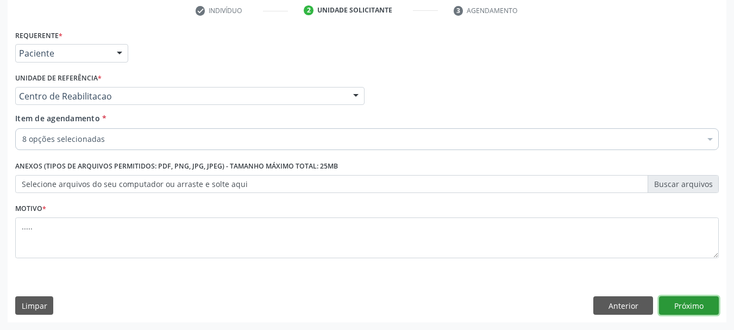
click at [686, 309] on button "Próximo" at bounding box center [689, 305] width 60 height 18
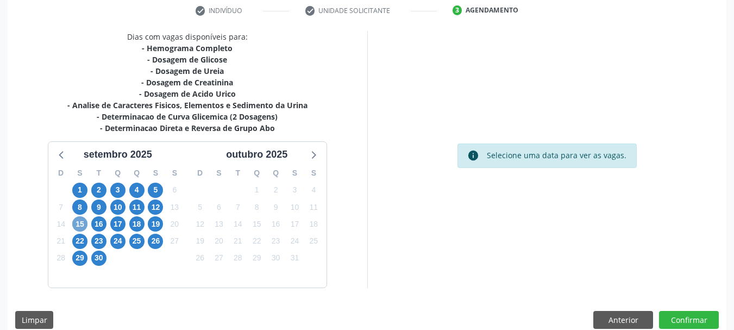
click at [83, 225] on span "15" at bounding box center [79, 223] width 15 height 15
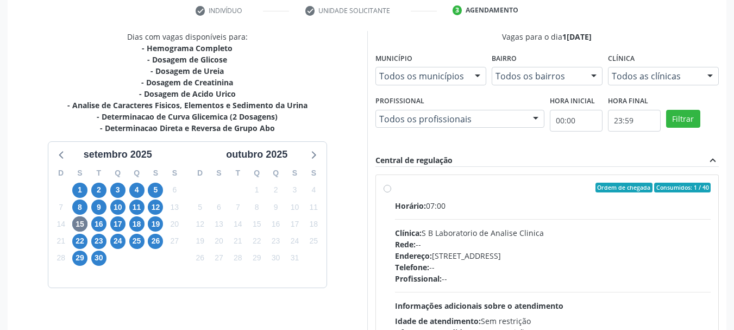
click at [395, 187] on label "Ordem de chegada Consumidos: 1 / 40 Horário: 07:00 Clínica: S B Laboratorio de …" at bounding box center [553, 266] width 316 height 167
click at [391, 187] on input "Ordem de chegada Consumidos: 1 / 40 Horário: 07:00 Clínica: S B Laboratorio de …" at bounding box center [388, 188] width 8 height 10
radio input "true"
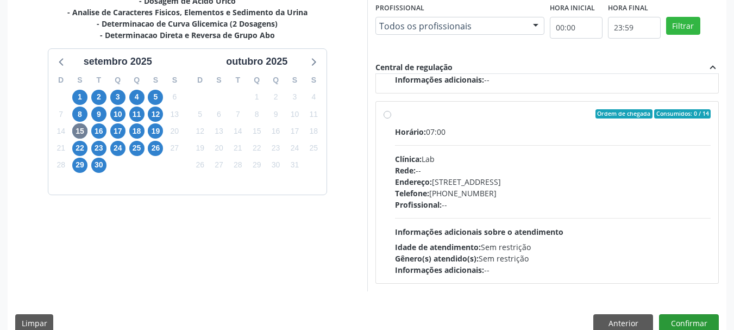
scroll to position [319, 0]
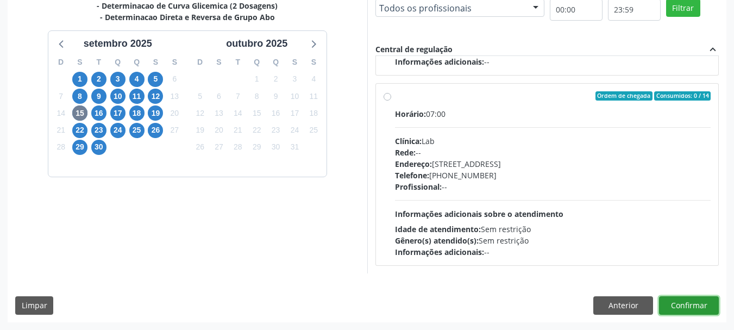
click at [687, 305] on button "Confirmar" at bounding box center [689, 305] width 60 height 18
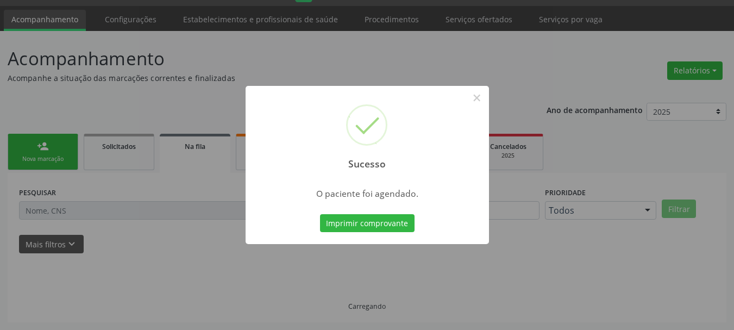
scroll to position [29, 0]
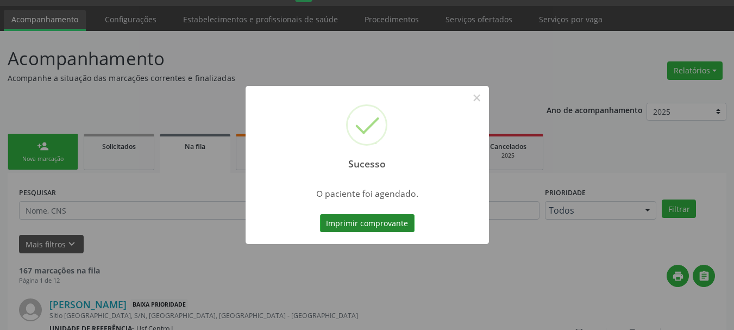
click at [405, 227] on button "Imprimir comprovante" at bounding box center [367, 223] width 95 height 18
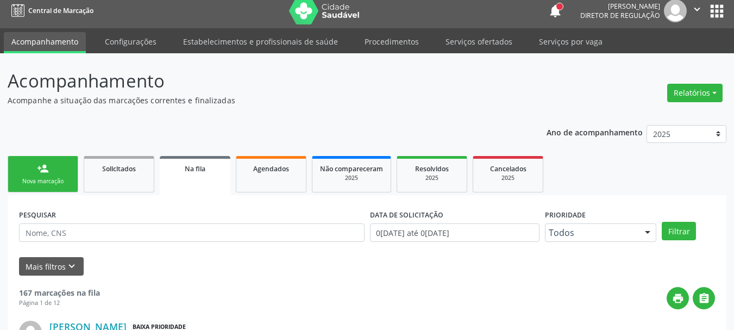
scroll to position [0, 0]
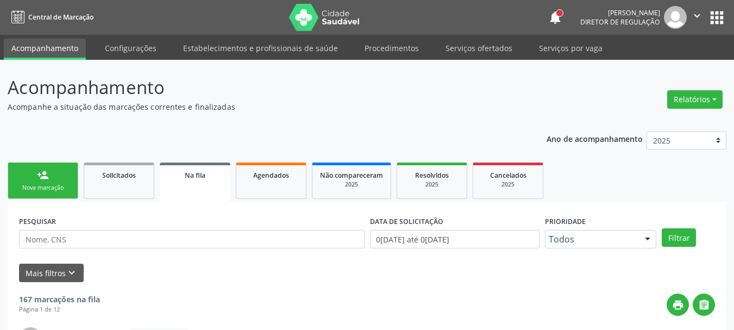
click at [717, 22] on button "apps" at bounding box center [716, 17] width 19 height 19
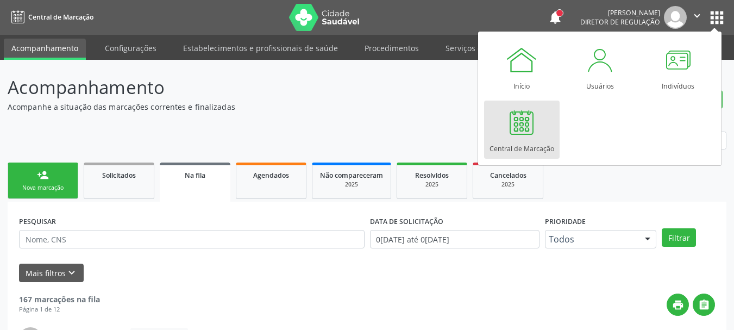
click at [540, 126] on link "Central de Marcação" at bounding box center [522, 130] width 76 height 58
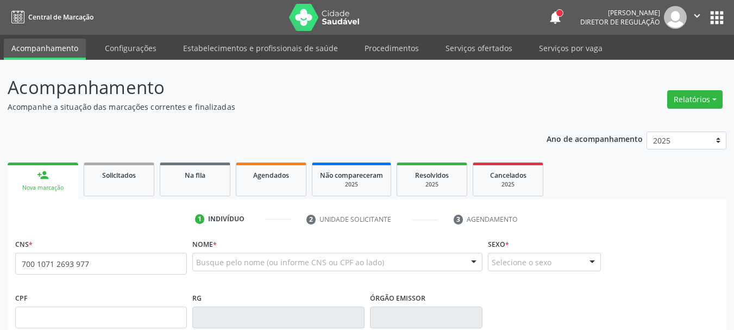
type input "700 1071 2693 9775"
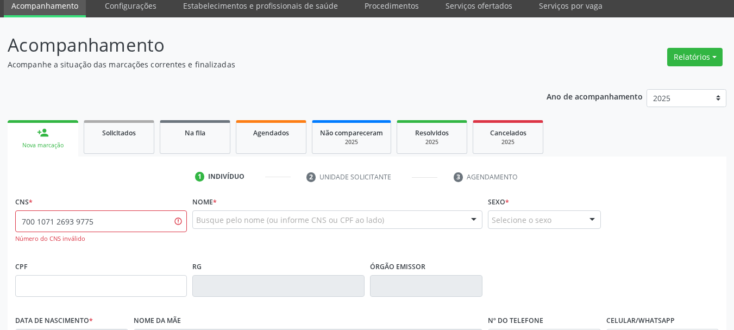
scroll to position [109, 0]
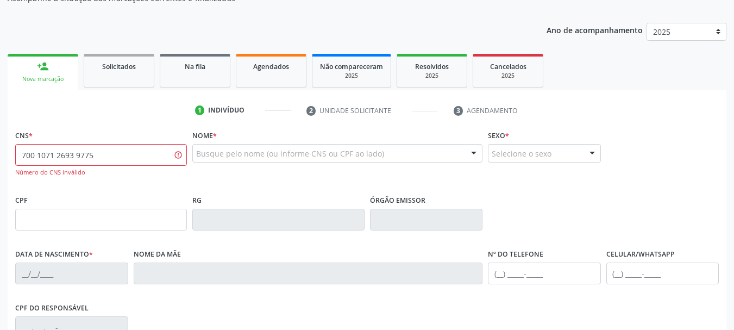
drag, startPoint x: 139, startPoint y: 164, endPoint x: 1, endPoint y: 170, distance: 137.6
click at [1, 170] on div "Acompanhamento Acompanhe a situação das marcações correntes e finalizadas Relat…" at bounding box center [367, 221] width 734 height 540
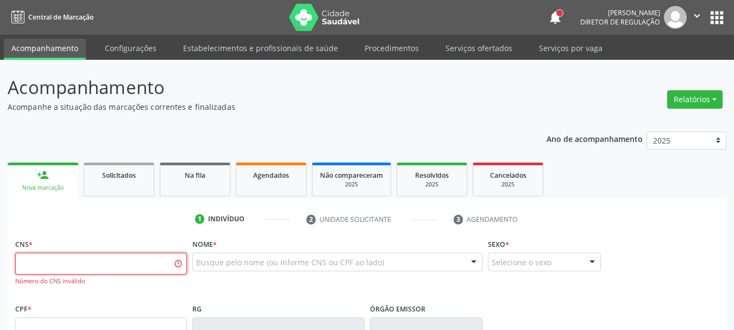
click at [695, 14] on icon "" at bounding box center [697, 16] width 12 height 12
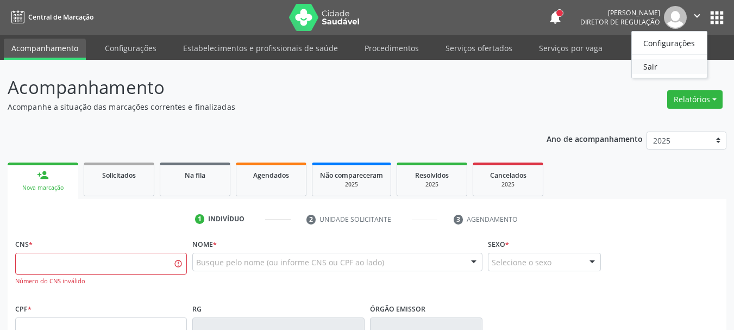
click at [656, 64] on link "Sair" at bounding box center [669, 66] width 75 height 15
